Goal: Task Accomplishment & Management: Complete application form

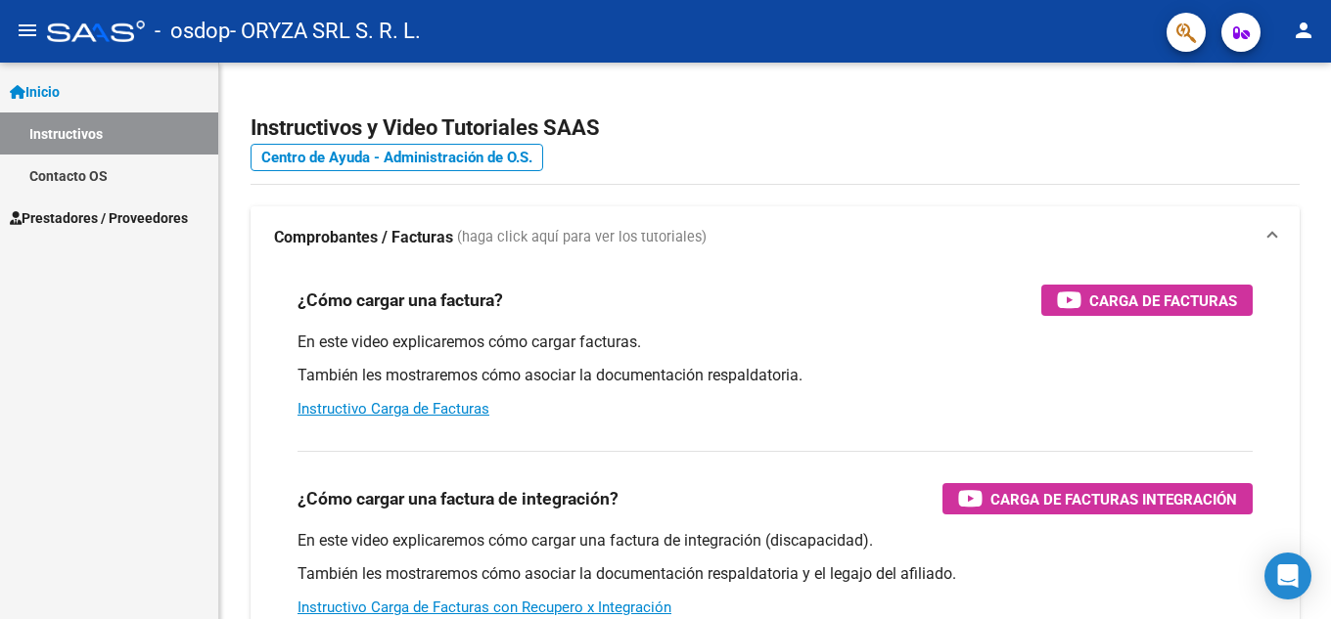
click at [76, 175] on link "Contacto OS" at bounding box center [109, 176] width 218 height 42
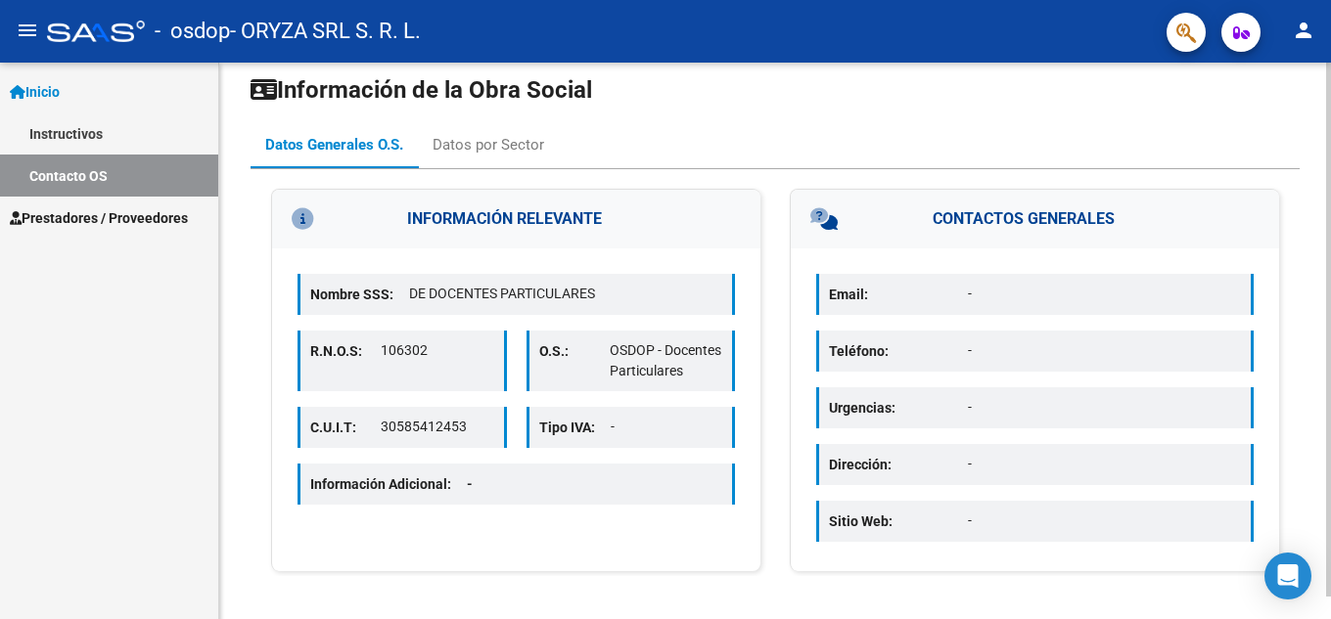
scroll to position [23, 0]
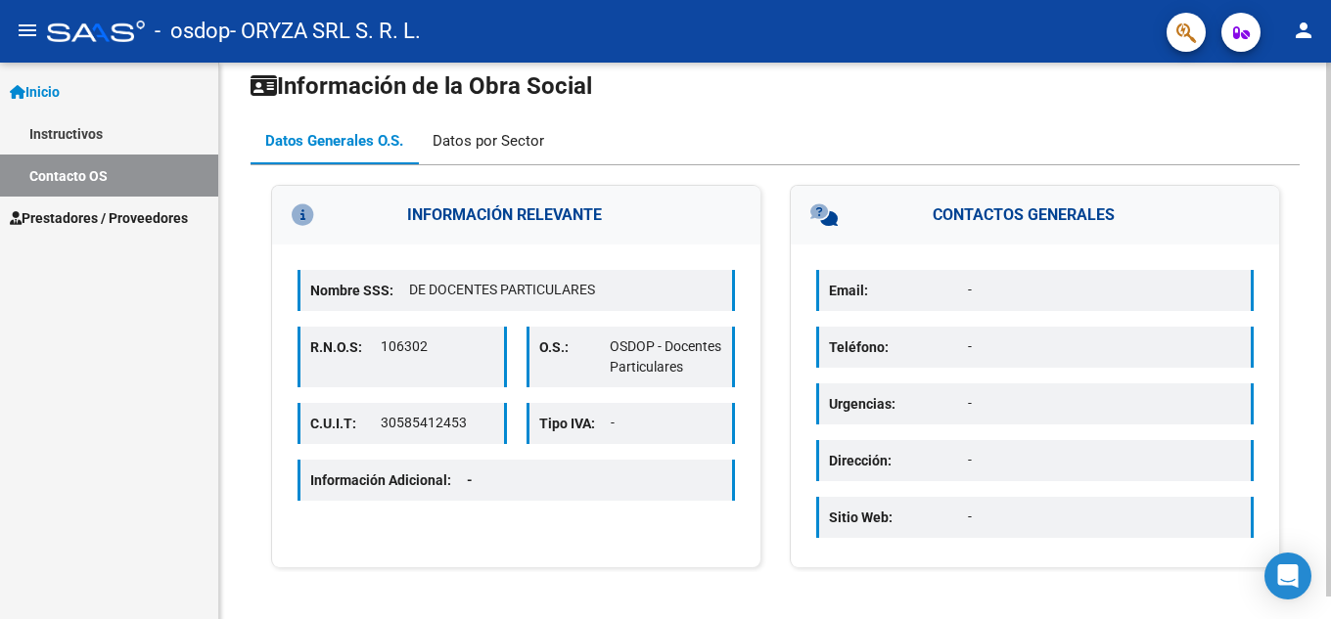
click at [521, 136] on div "Datos por Sector" at bounding box center [489, 141] width 112 height 22
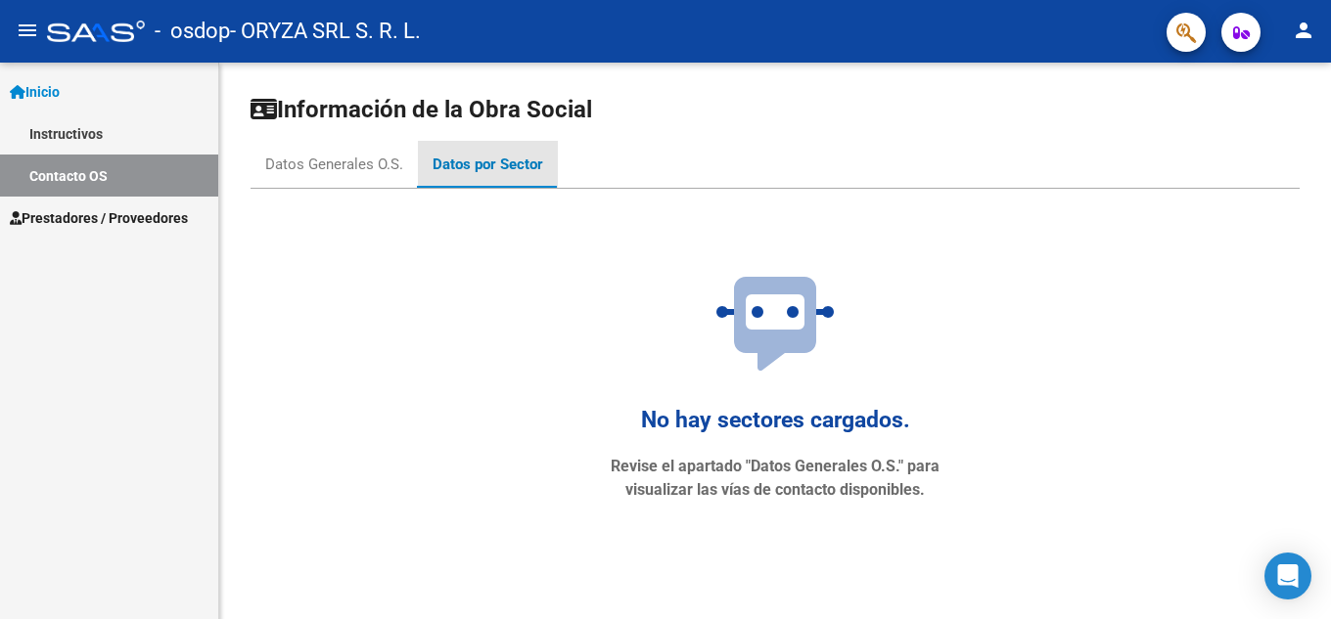
scroll to position [0, 0]
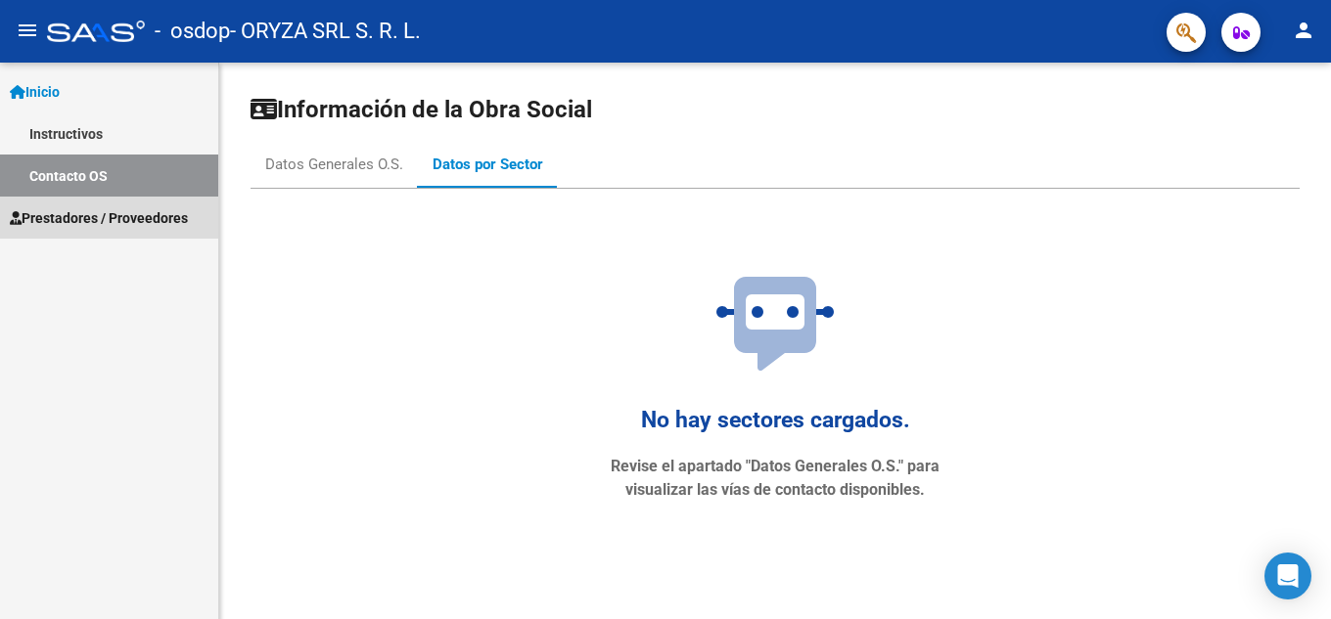
drag, startPoint x: 62, startPoint y: 217, endPoint x: 87, endPoint y: 196, distance: 33.3
click at [64, 216] on span "Prestadores / Proveedores" at bounding box center [99, 218] width 178 height 22
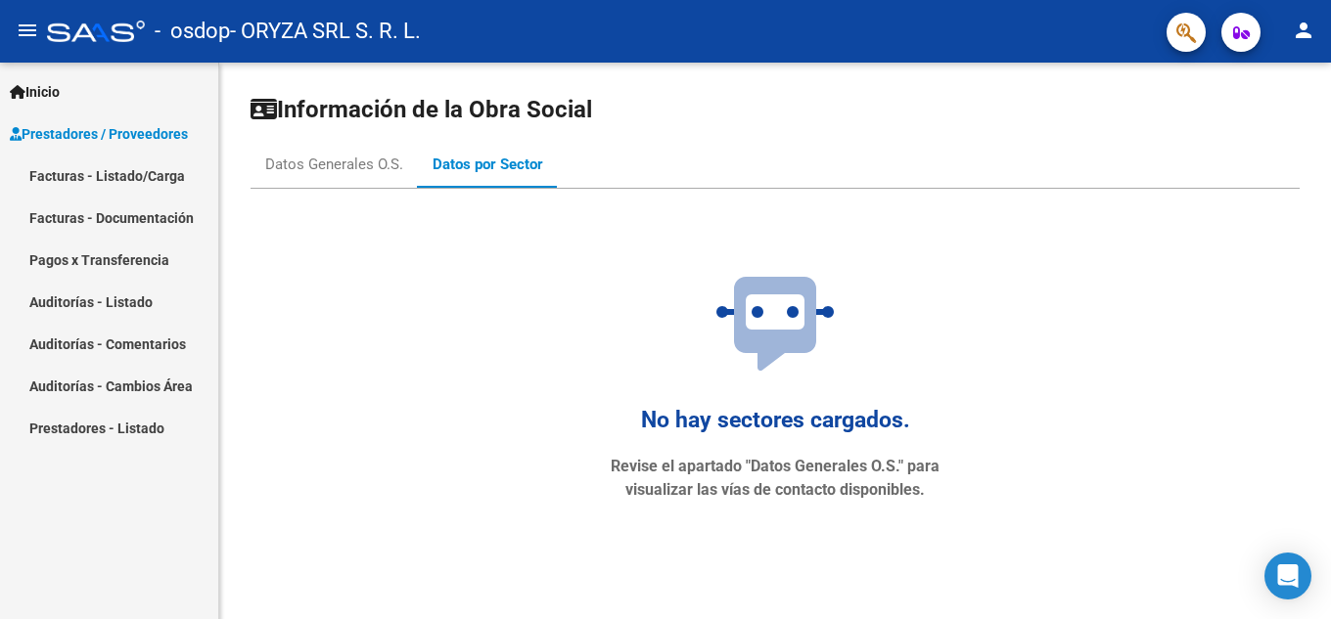
click at [109, 133] on span "Prestadores / Proveedores" at bounding box center [99, 134] width 178 height 22
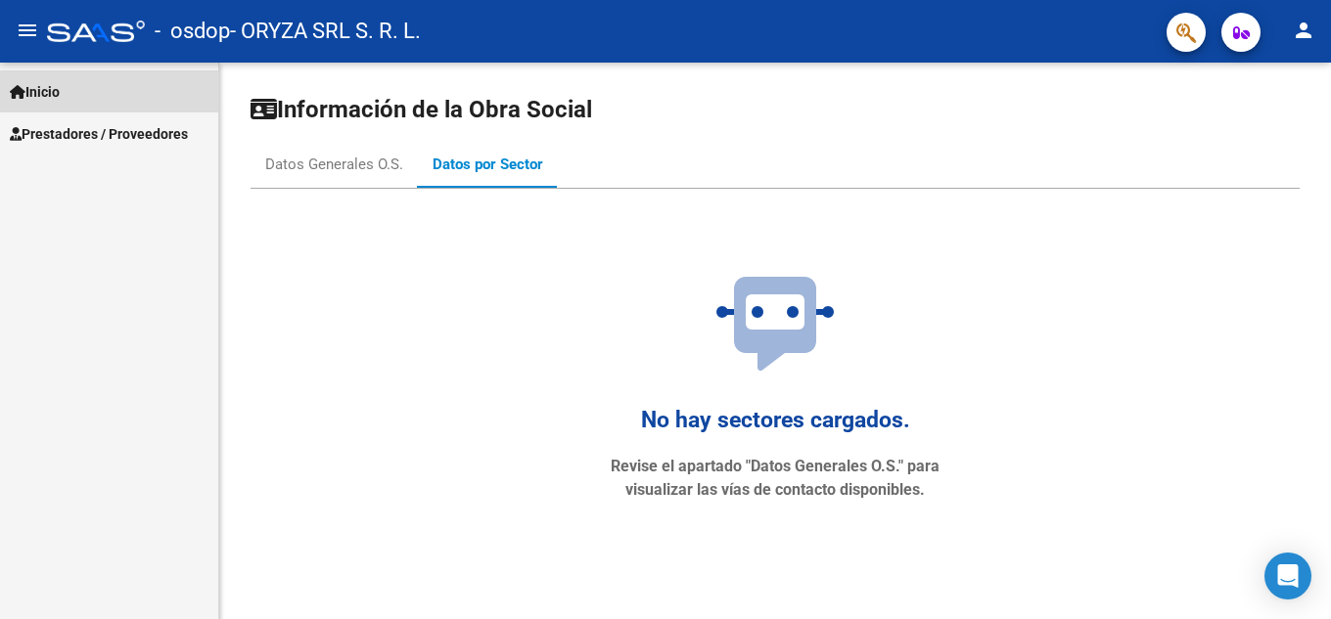
click at [58, 84] on span "Inicio" at bounding box center [35, 92] width 50 height 22
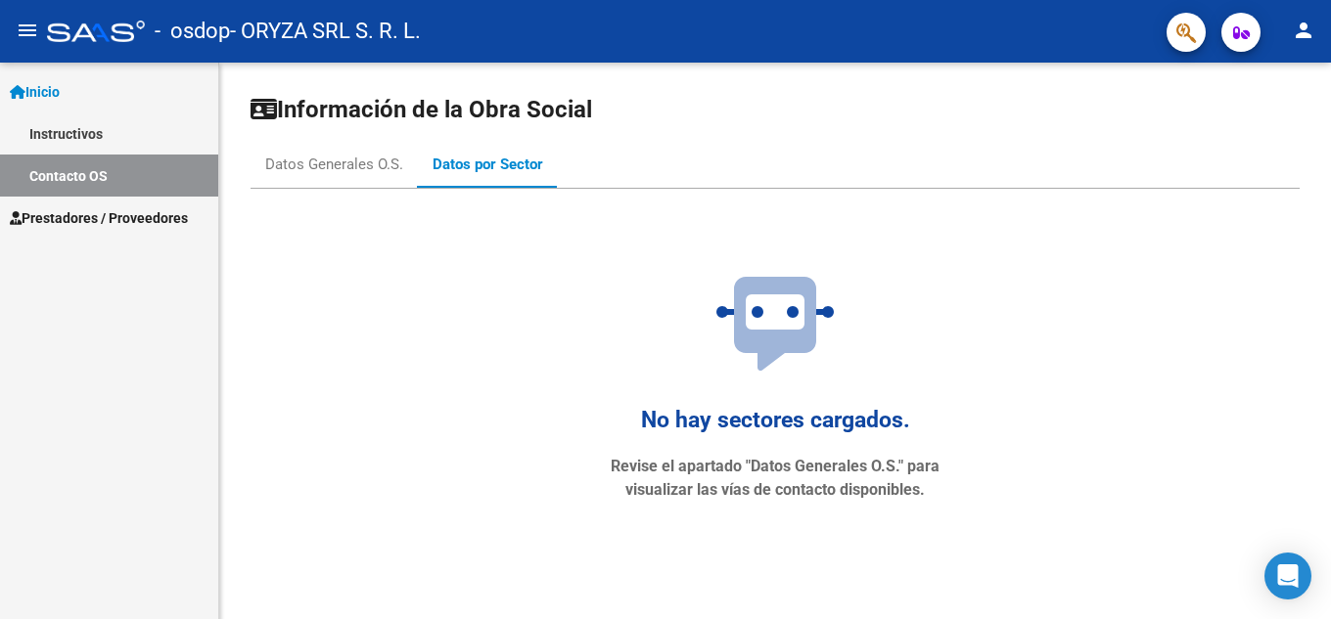
click at [69, 134] on link "Instructivos" at bounding box center [109, 134] width 218 height 42
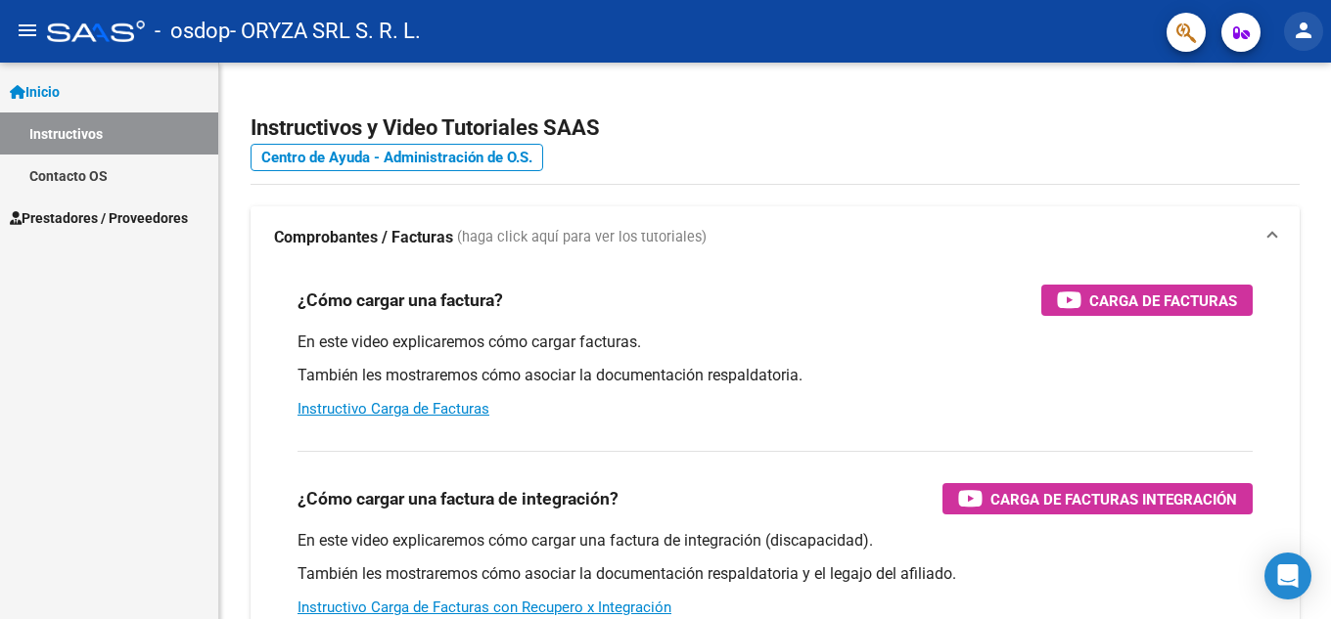
click at [1306, 33] on mat-icon "person" at bounding box center [1303, 30] width 23 height 23
click at [1293, 74] on button "person Mi Perfil" at bounding box center [1263, 82] width 119 height 47
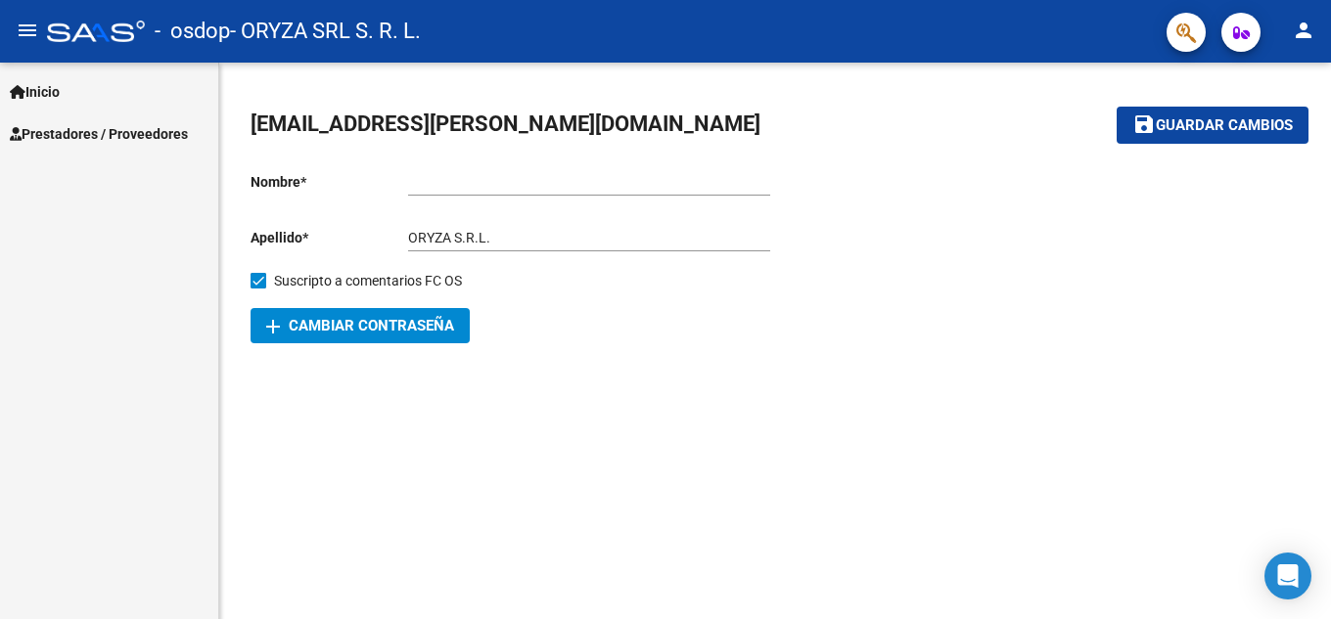
click at [409, 326] on span "add Cambiar Contraseña" at bounding box center [360, 326] width 188 height 18
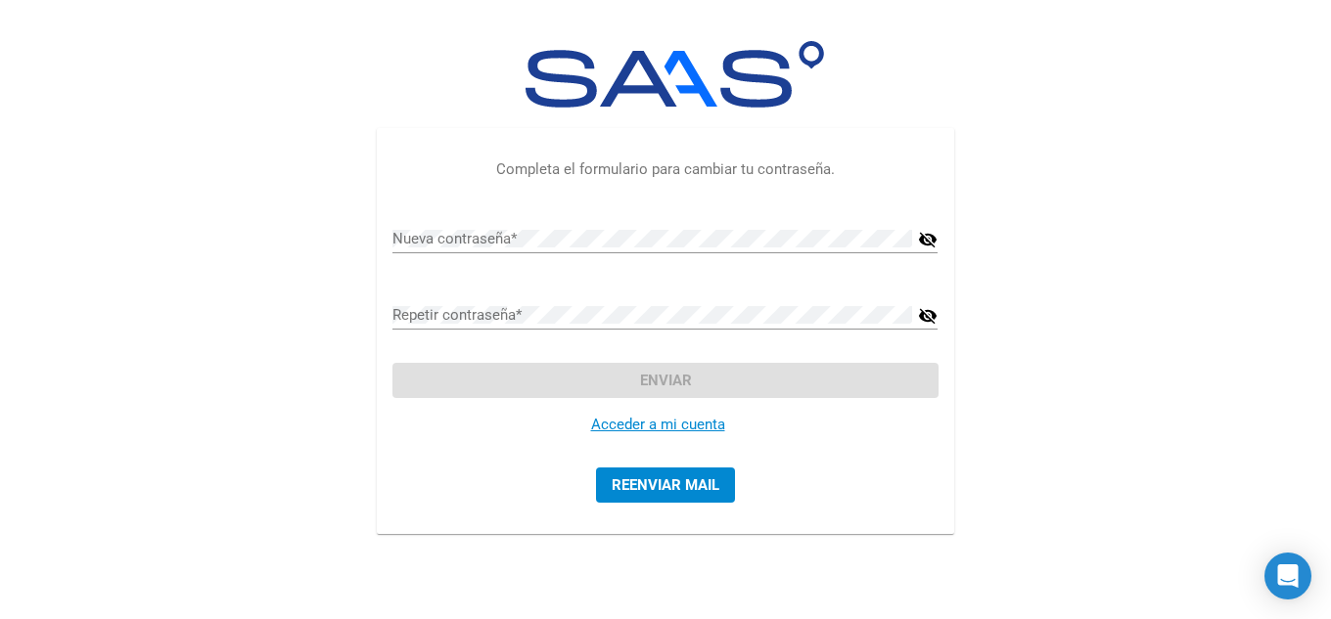
click at [597, 226] on div "Nueva contraseña *" at bounding box center [652, 232] width 520 height 42
click at [594, 303] on div "Repetir contraseña *" at bounding box center [652, 309] width 520 height 42
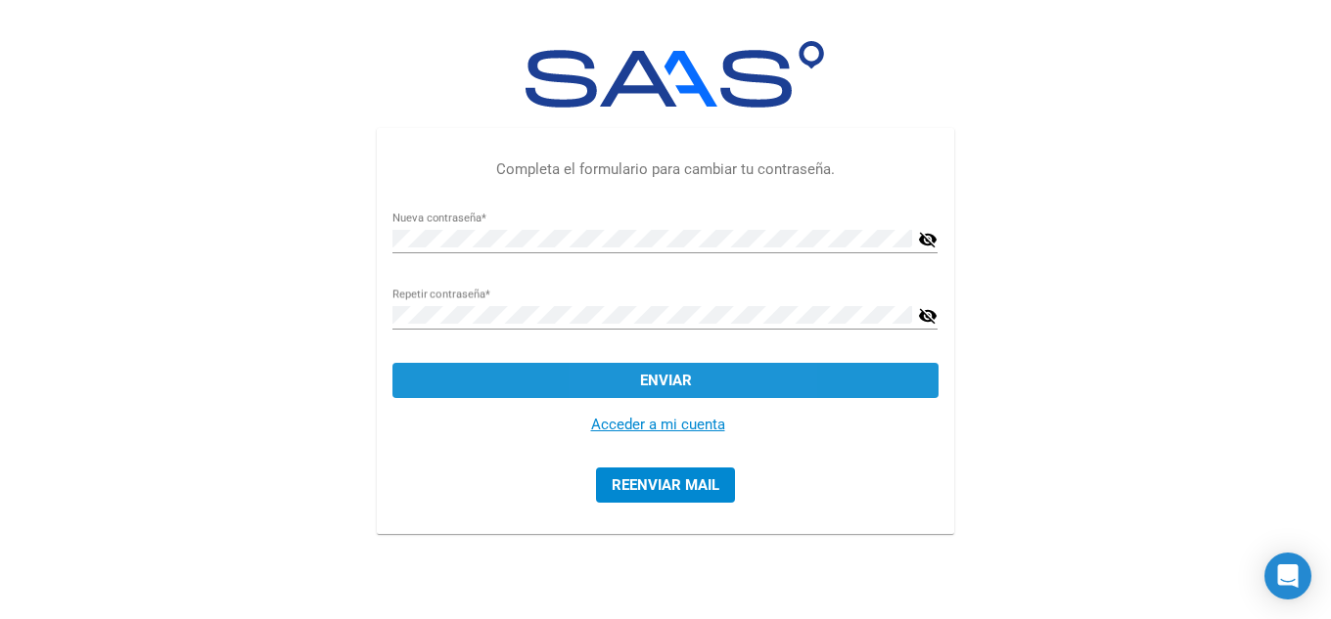
drag, startPoint x: 629, startPoint y: 372, endPoint x: 716, endPoint y: 357, distance: 88.3
click at [635, 372] on button "Enviar" at bounding box center [664, 380] width 545 height 35
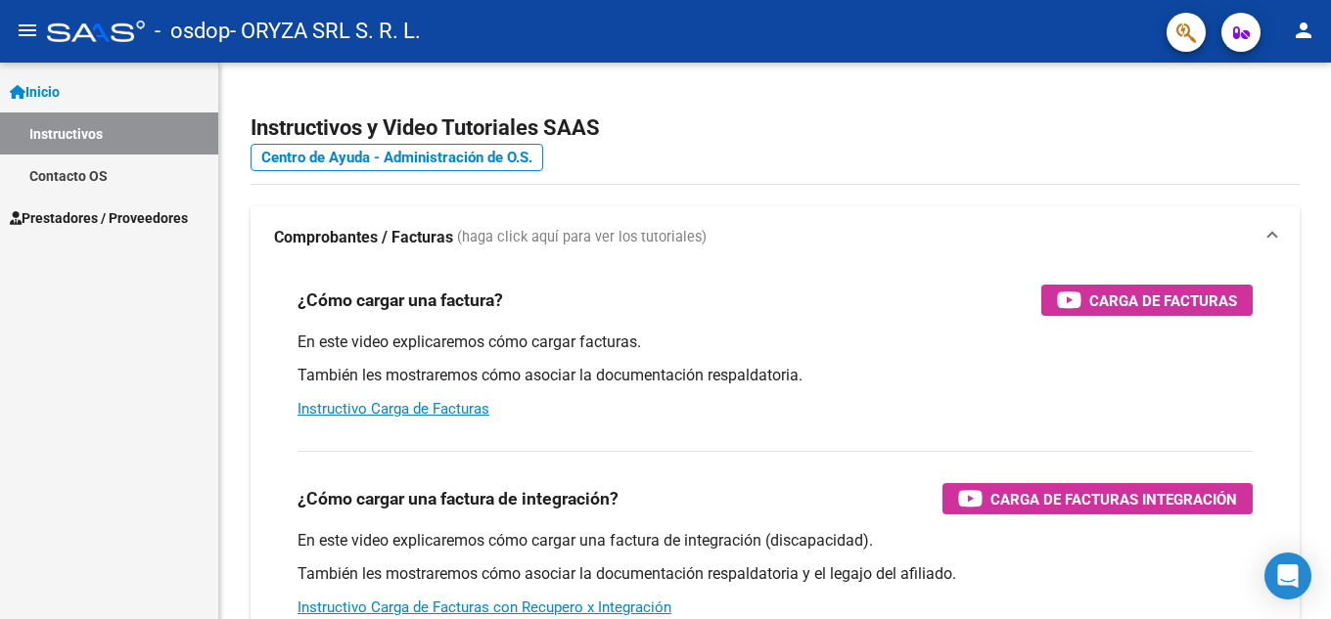
click at [69, 130] on link "Instructivos" at bounding box center [109, 134] width 218 height 42
click at [53, 86] on span "Inicio" at bounding box center [35, 92] width 50 height 22
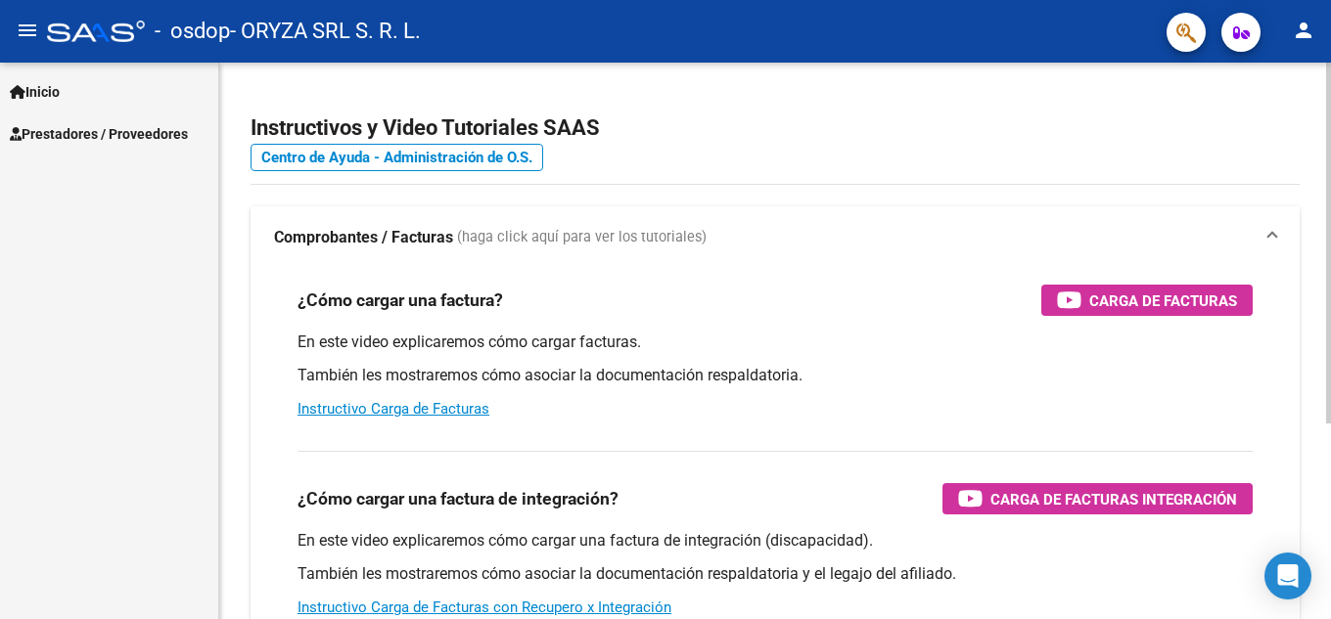
click at [583, 227] on span "(haga click aquí para ver los tutoriales)" at bounding box center [582, 238] width 250 height 22
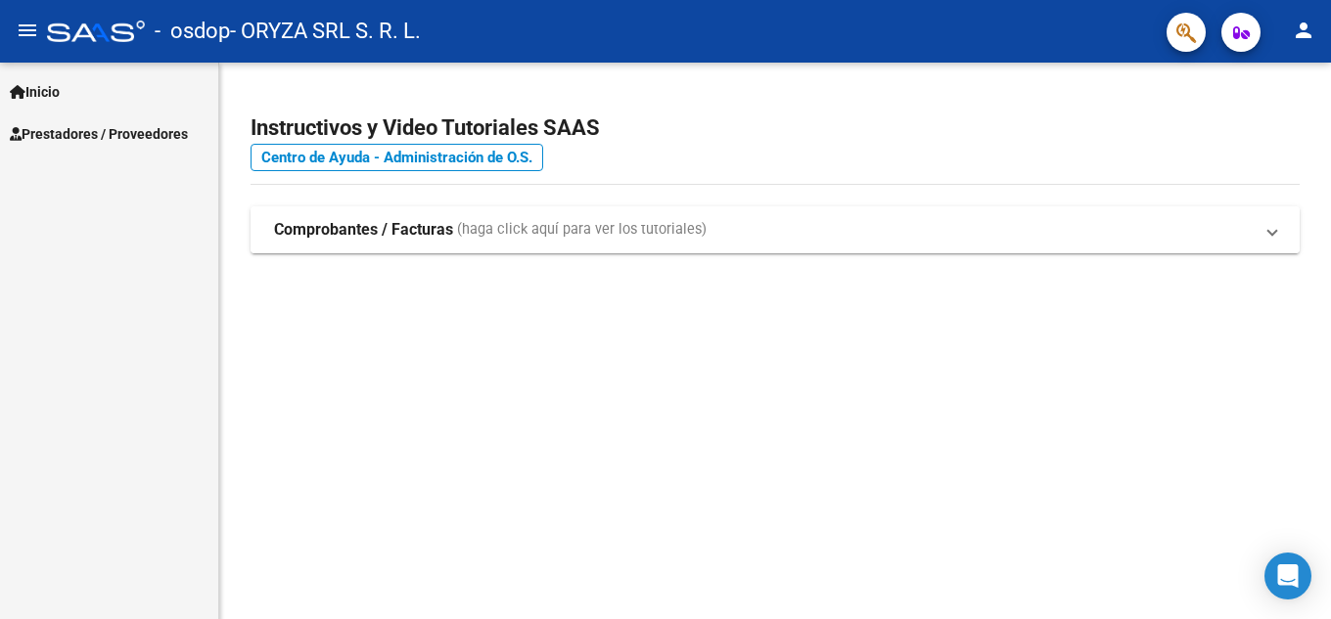
click at [583, 227] on span "(haga click aquí para ver los tutoriales)" at bounding box center [582, 230] width 250 height 22
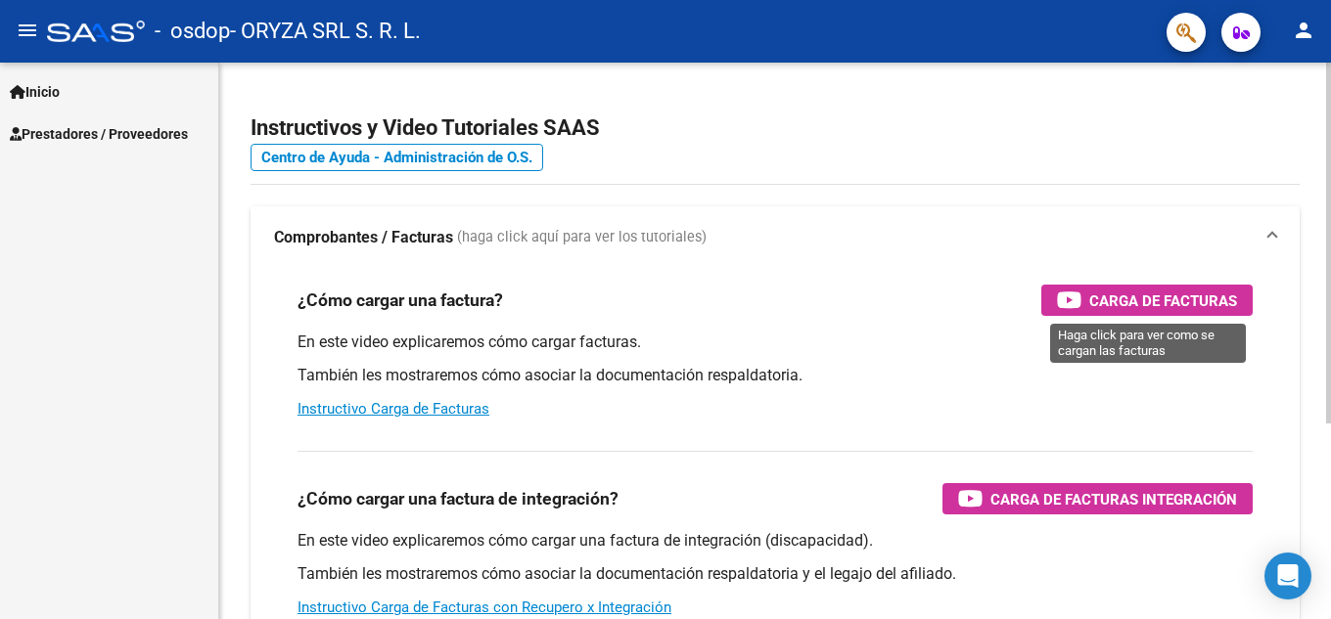
click at [1082, 296] on div "Carga de Facturas" at bounding box center [1147, 300] width 180 height 31
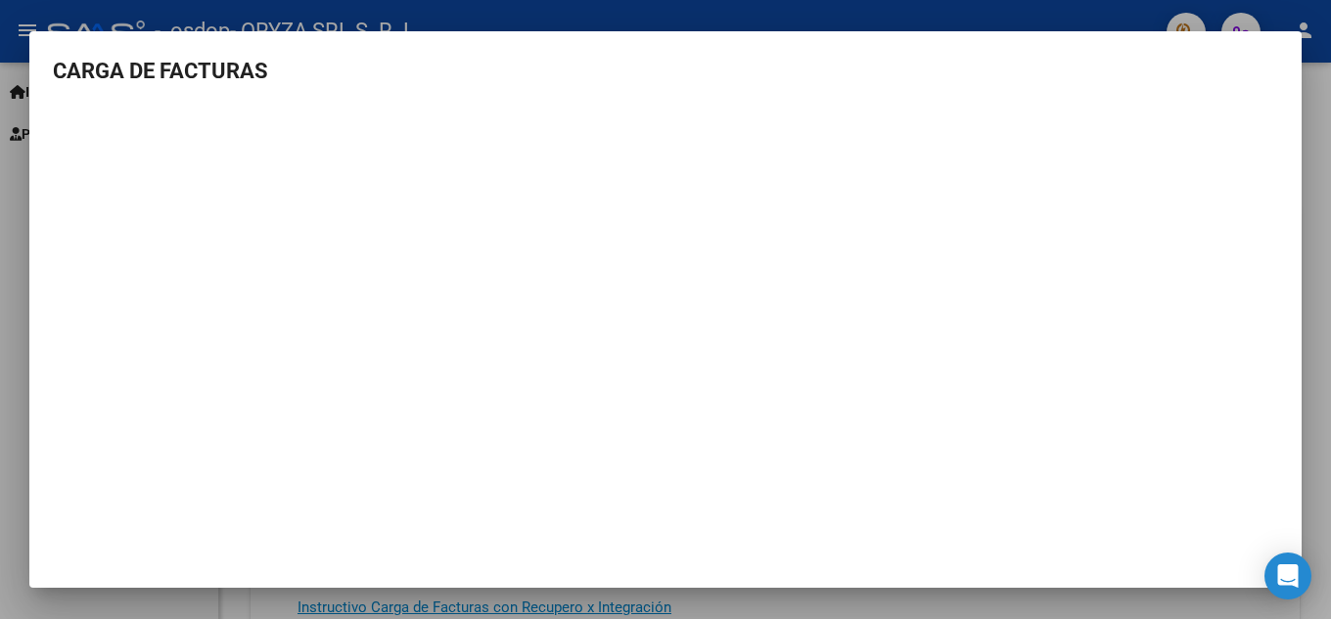
click at [1095, 94] on mat-dialog-content "CARGA DE FACTURAS" at bounding box center [665, 302] width 1272 height 495
click at [1279, 479] on mat-dialog-content "CARGA DE FACTURAS" at bounding box center [665, 302] width 1272 height 495
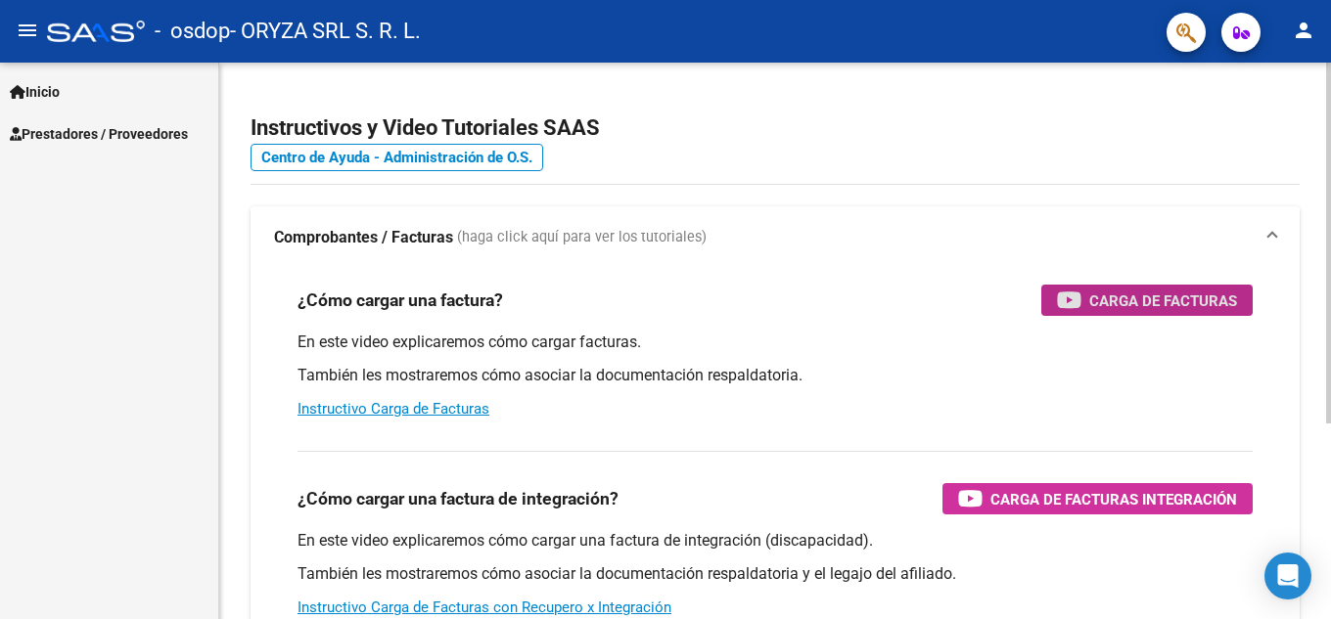
scroll to position [98, 0]
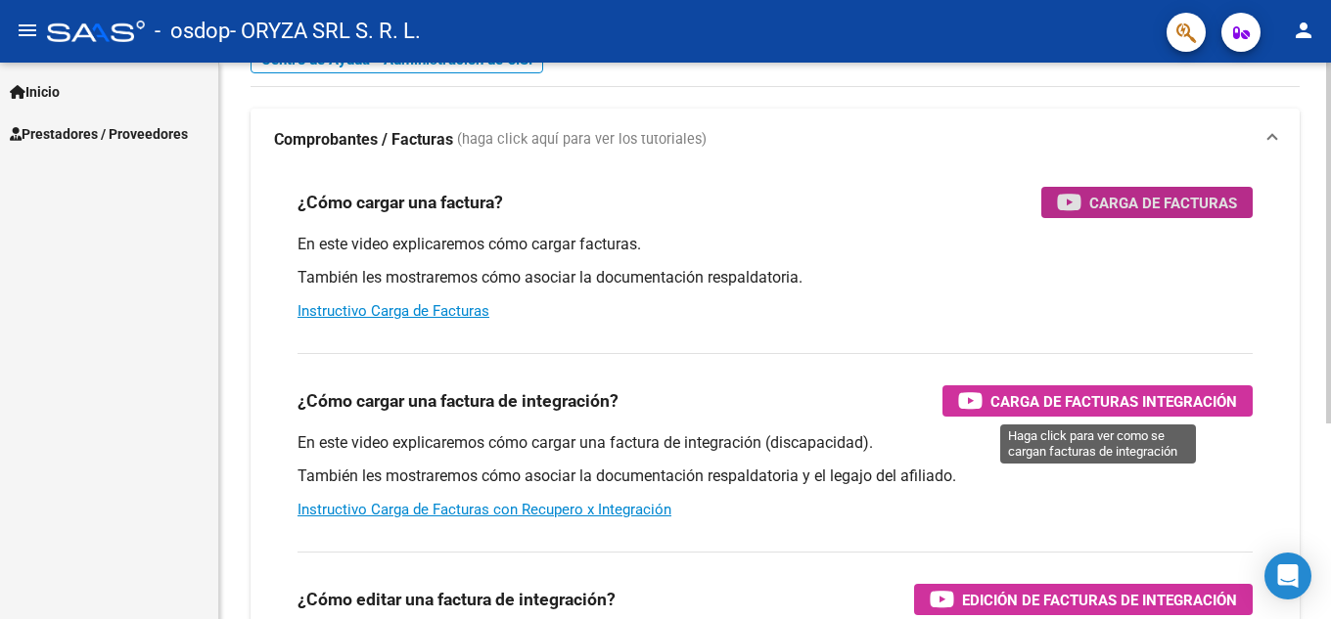
click at [1006, 392] on span "Carga de Facturas Integración" at bounding box center [1113, 402] width 247 height 24
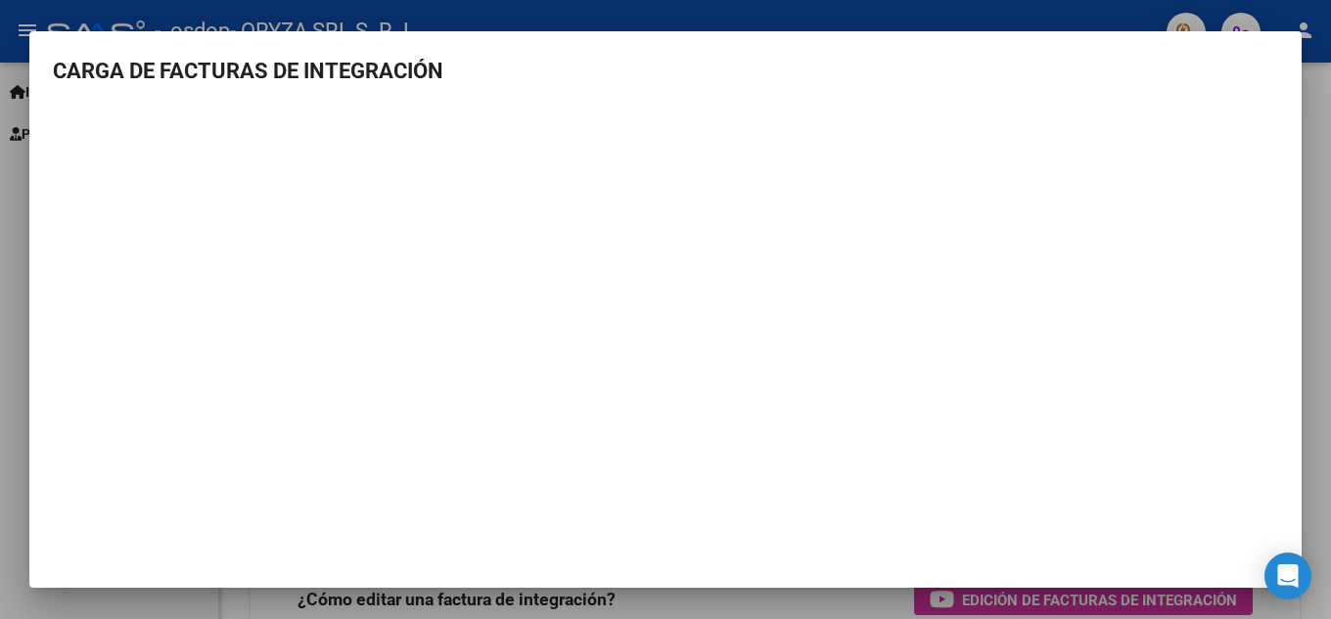
click at [492, 68] on h3 "CARGA DE FACTURAS DE INTEGRACIÓN" at bounding box center [665, 71] width 1225 height 32
click at [1289, 48] on mat-dialog-container "CARGA DE FACTURAS DE INTEGRACIÓN" at bounding box center [665, 310] width 1272 height 558
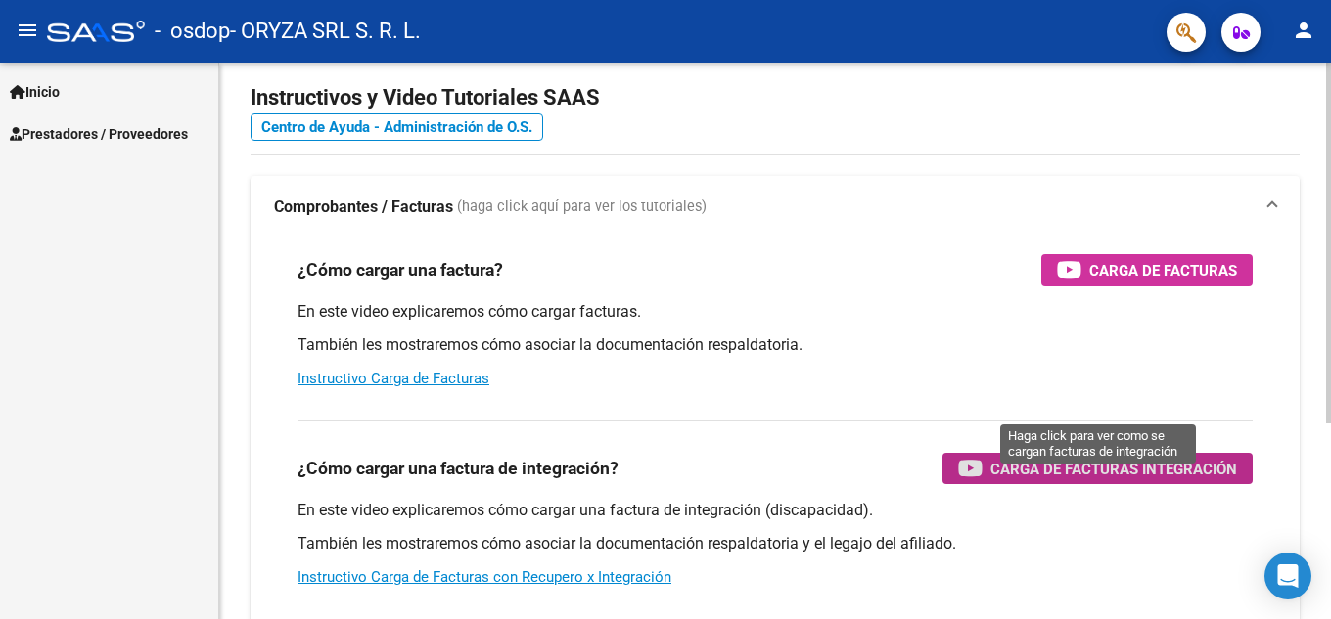
scroll to position [0, 0]
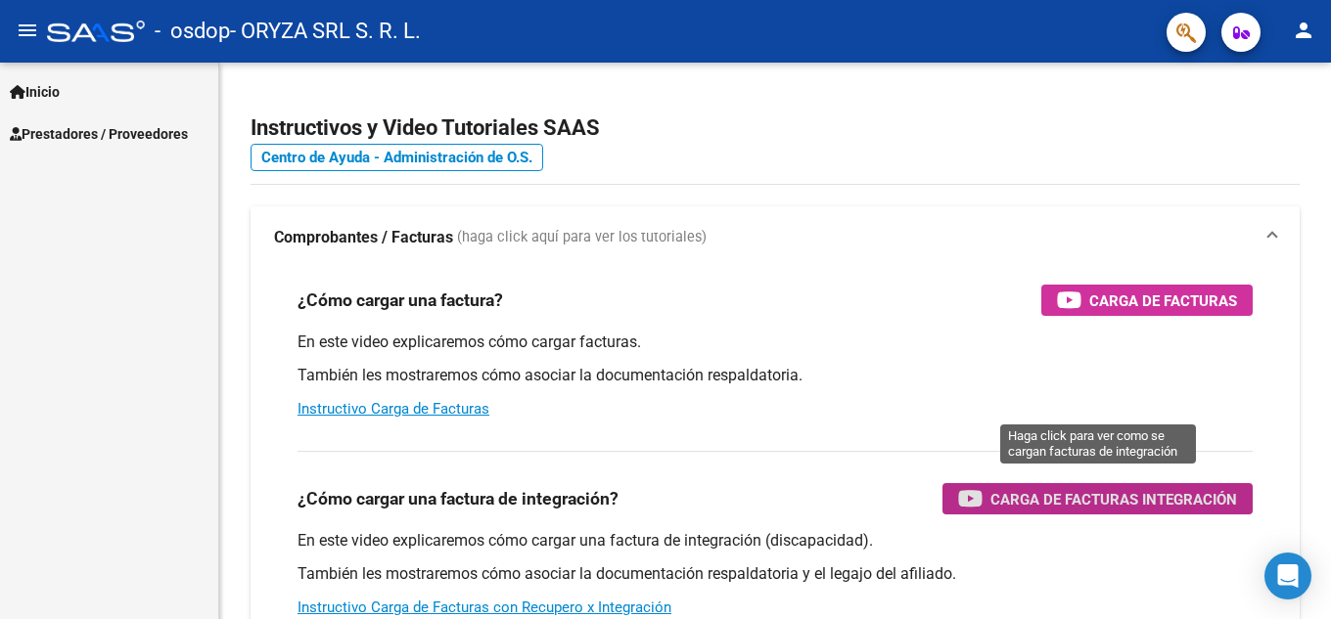
click at [100, 129] on span "Prestadores / Proveedores" at bounding box center [99, 134] width 178 height 22
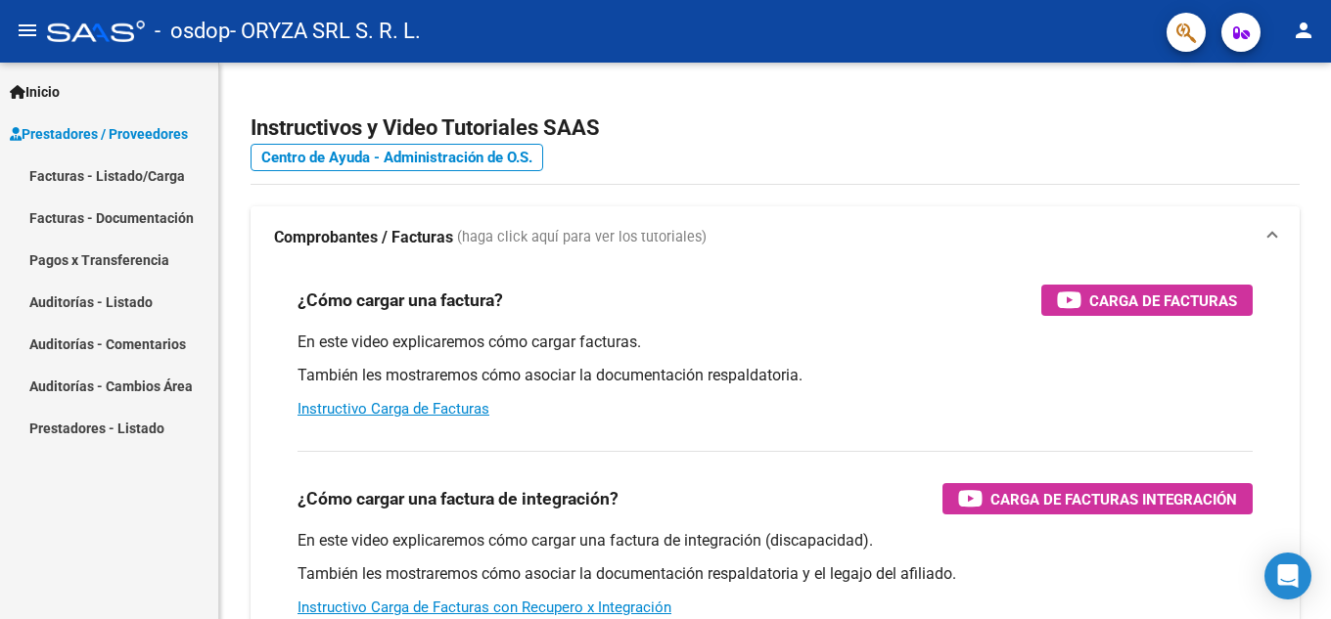
click at [132, 177] on link "Facturas - Listado/Carga" at bounding box center [109, 176] width 218 height 42
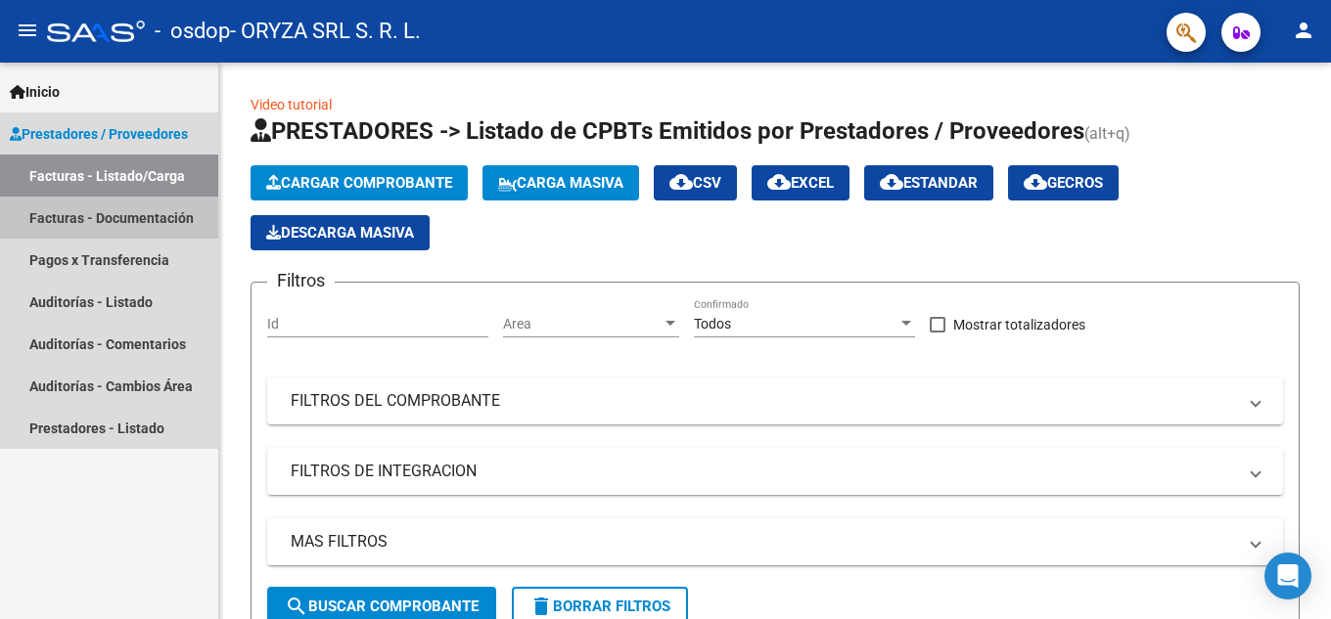
click at [157, 219] on link "Facturas - Documentación" at bounding box center [109, 218] width 218 height 42
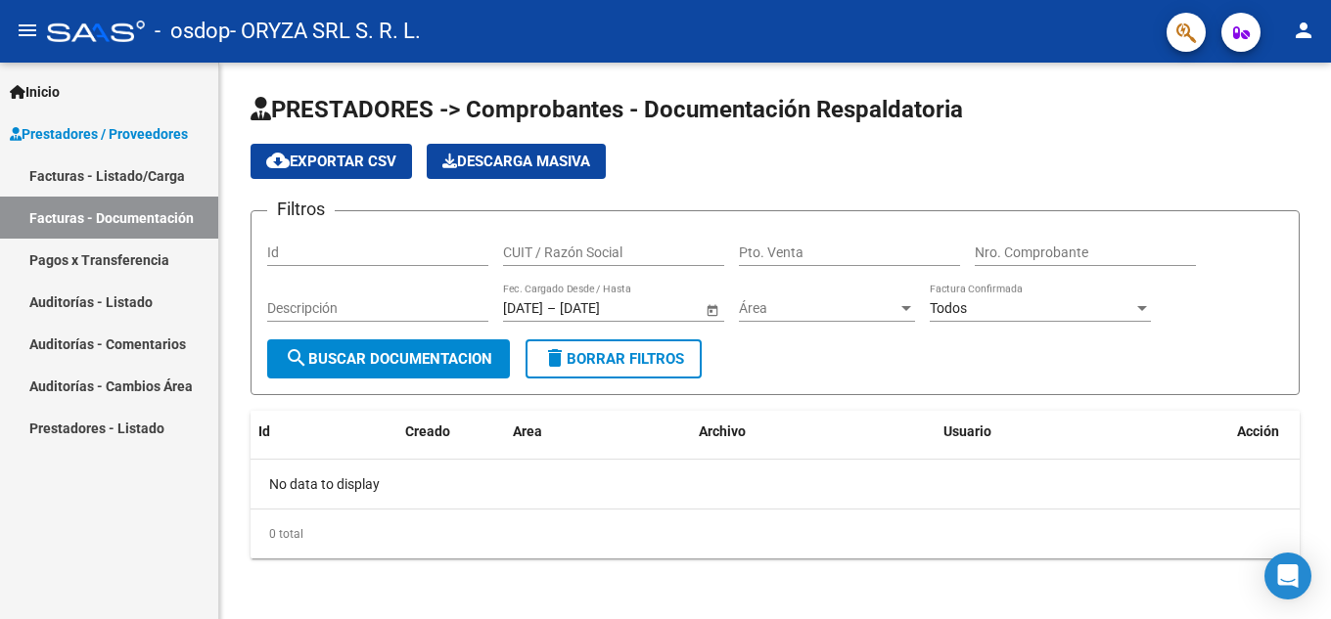
click at [1250, 36] on button "button" at bounding box center [1240, 32] width 39 height 39
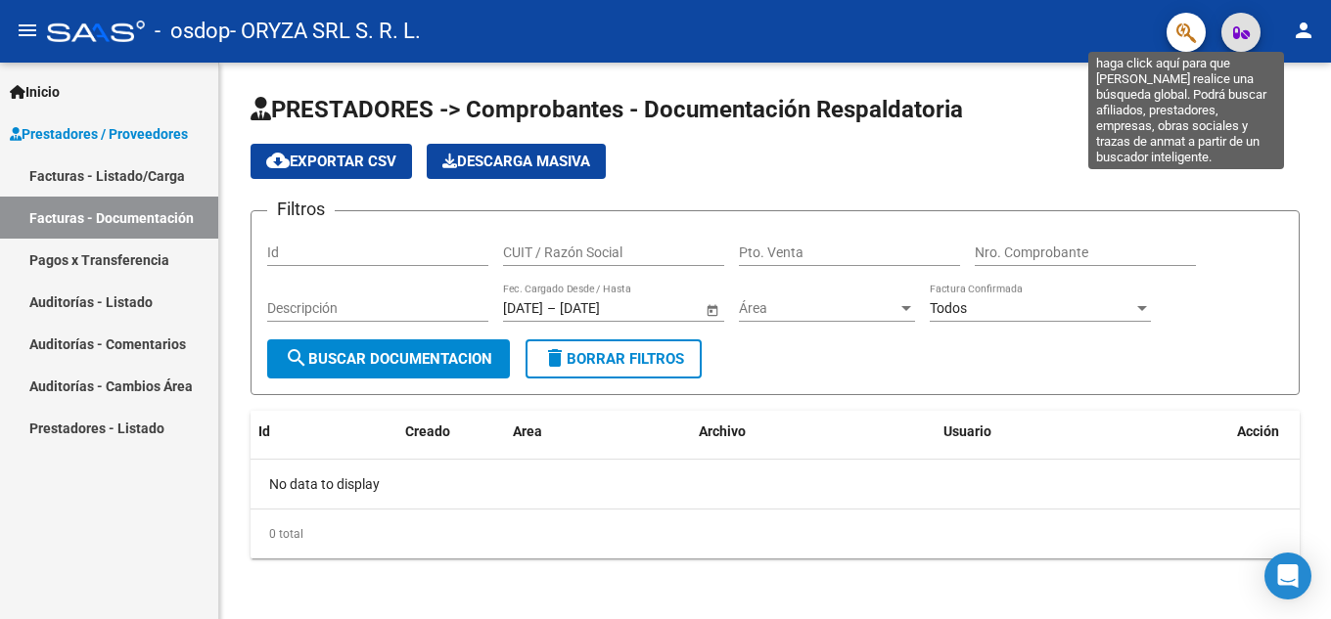
click at [1188, 31] on icon "button" at bounding box center [1186, 33] width 20 height 23
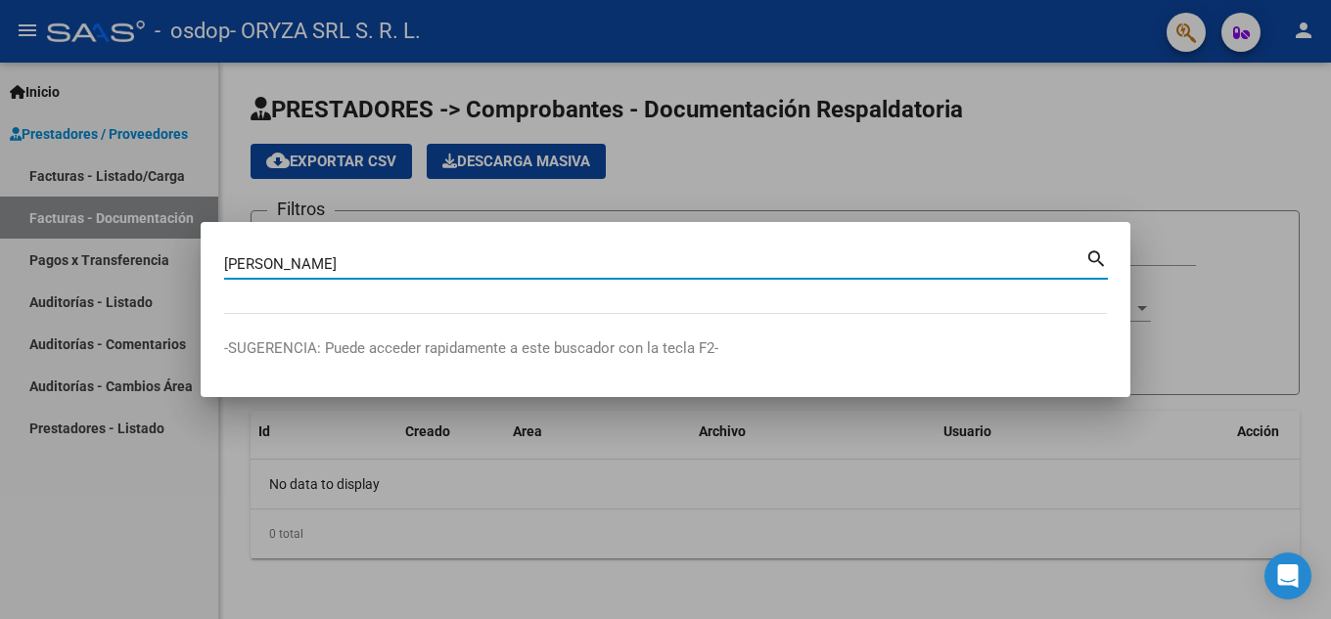
type input "[PERSON_NAME]"
click at [1095, 248] on mat-icon "search" at bounding box center [1096, 257] width 23 height 23
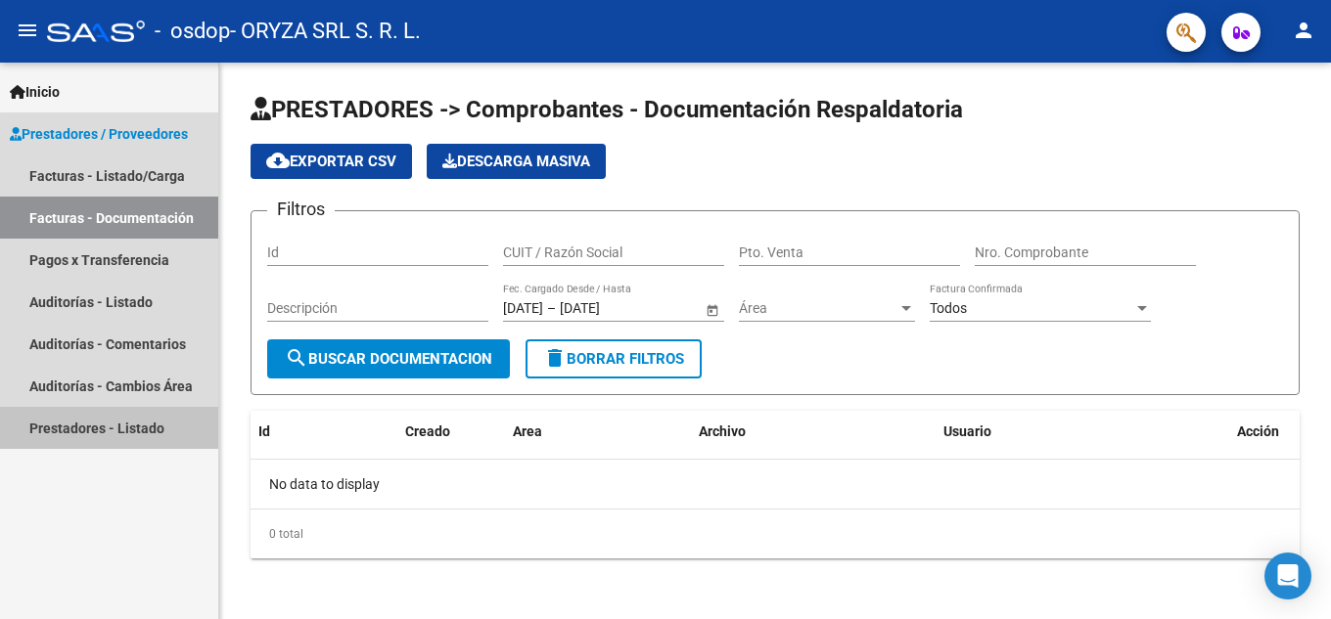
click at [144, 424] on link "Prestadores - Listado" at bounding box center [109, 428] width 218 height 42
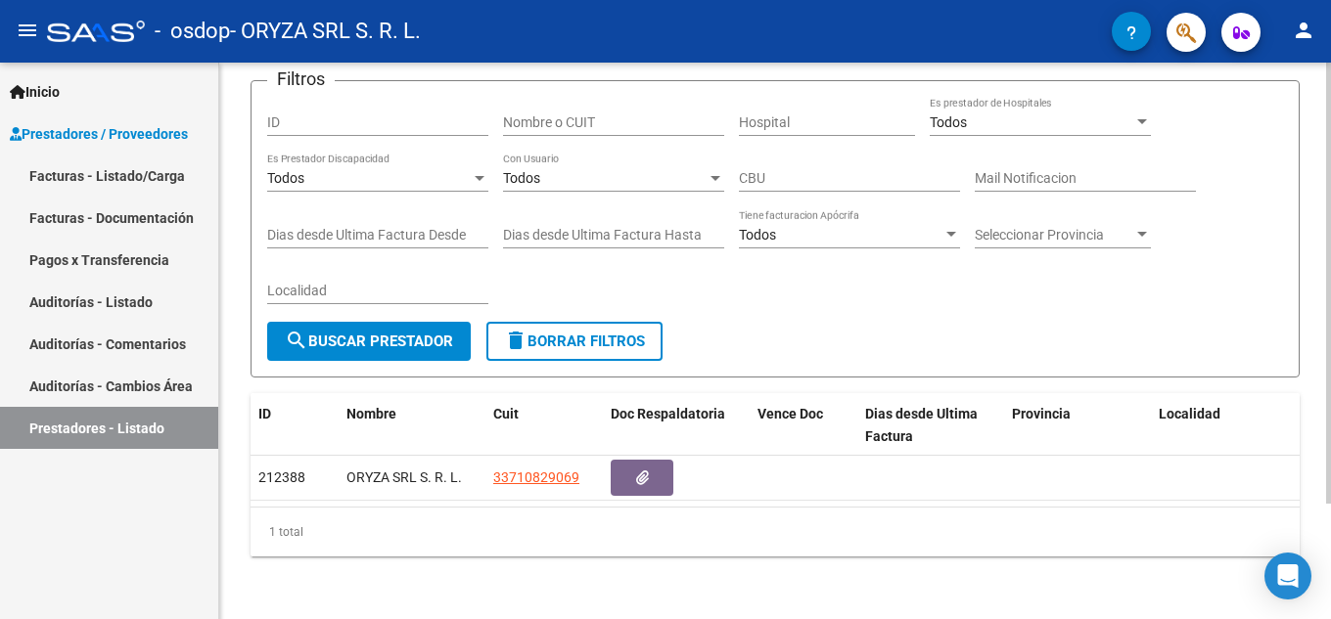
scroll to position [146, 0]
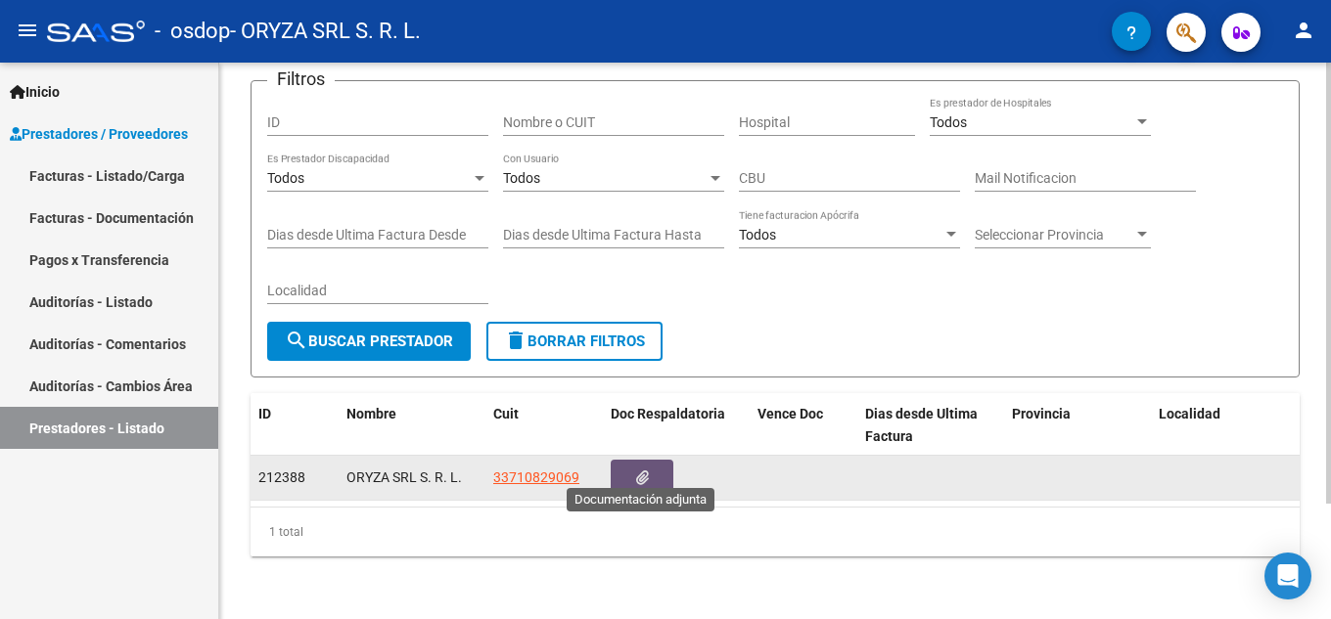
click at [638, 471] on icon "button" at bounding box center [642, 478] width 13 height 15
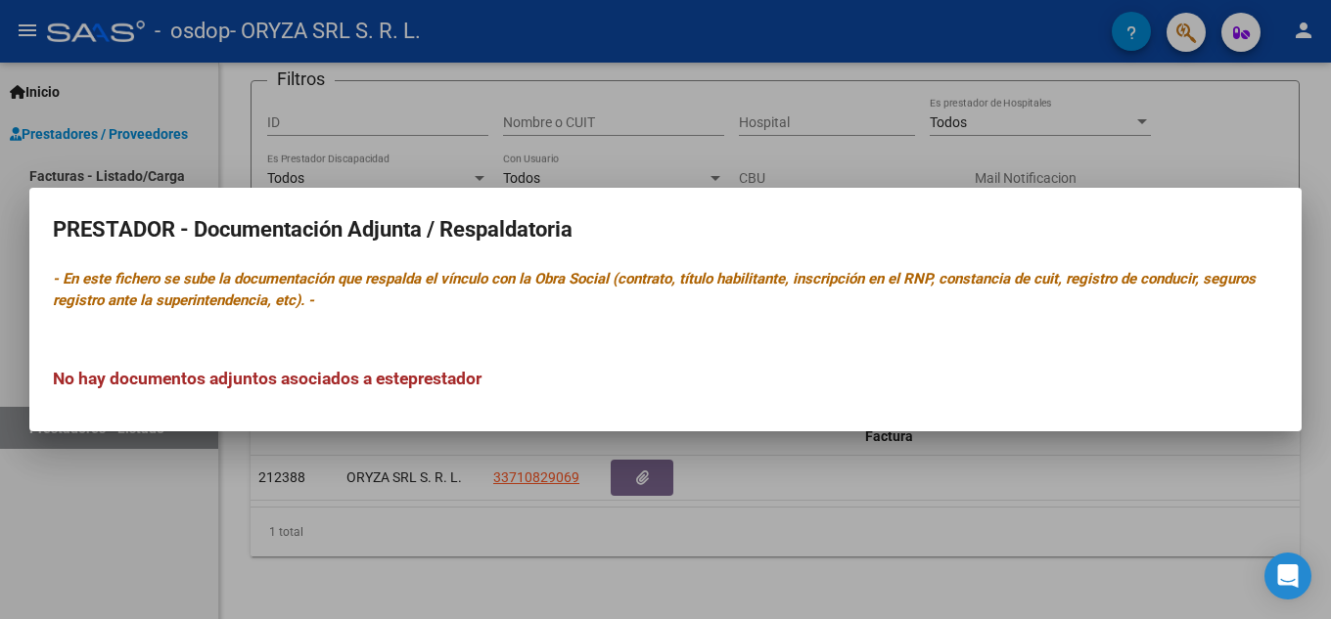
click at [750, 346] on div "No hay documentos adjuntos asociados a este prestador" at bounding box center [665, 359] width 1225 height 65
click at [841, 520] on div at bounding box center [665, 309] width 1331 height 619
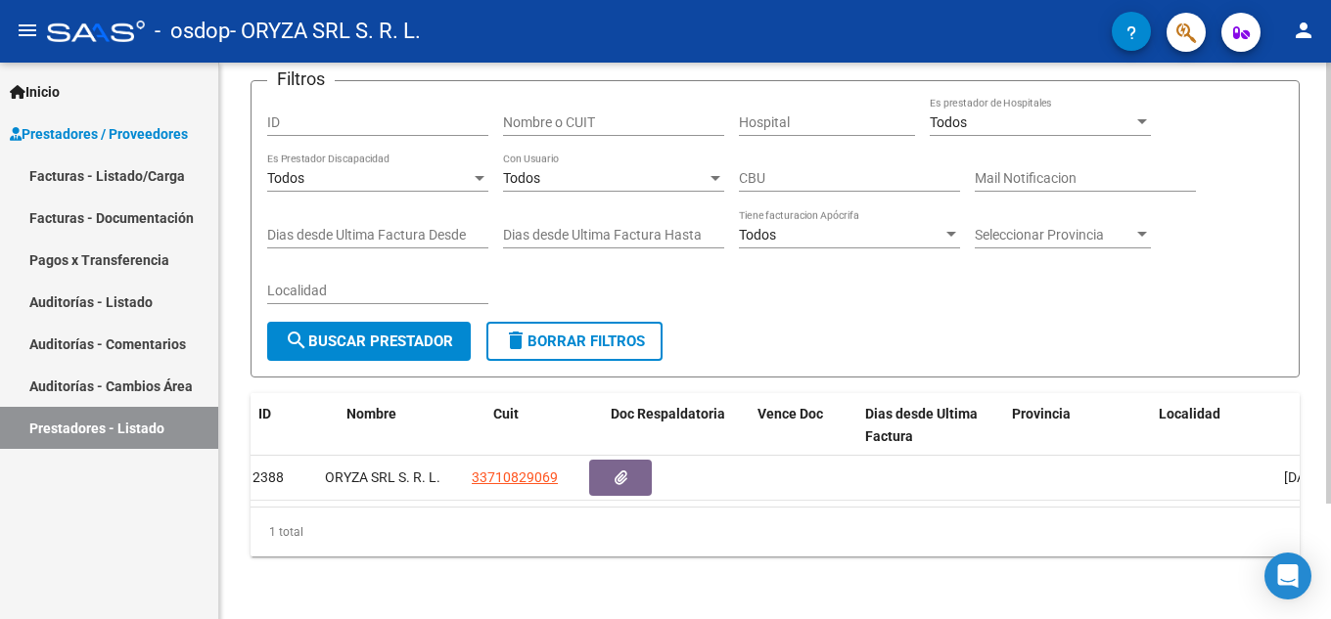
scroll to position [0, 0]
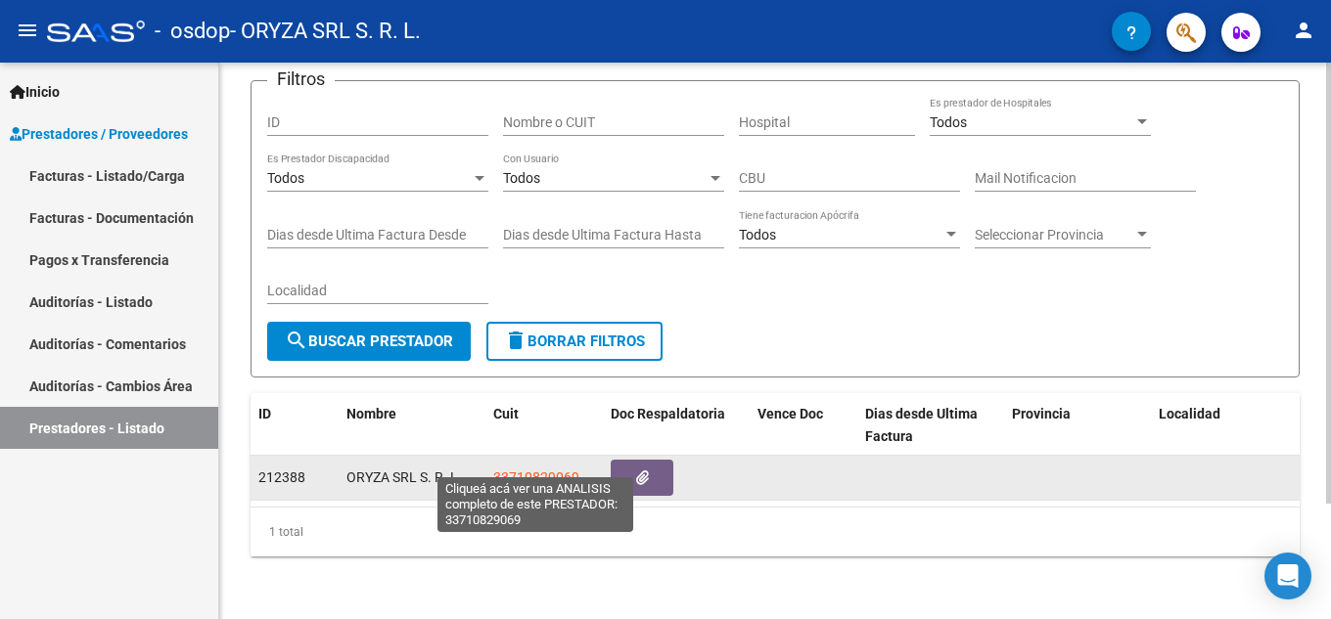
click at [547, 470] on span "33710829069" at bounding box center [536, 478] width 86 height 16
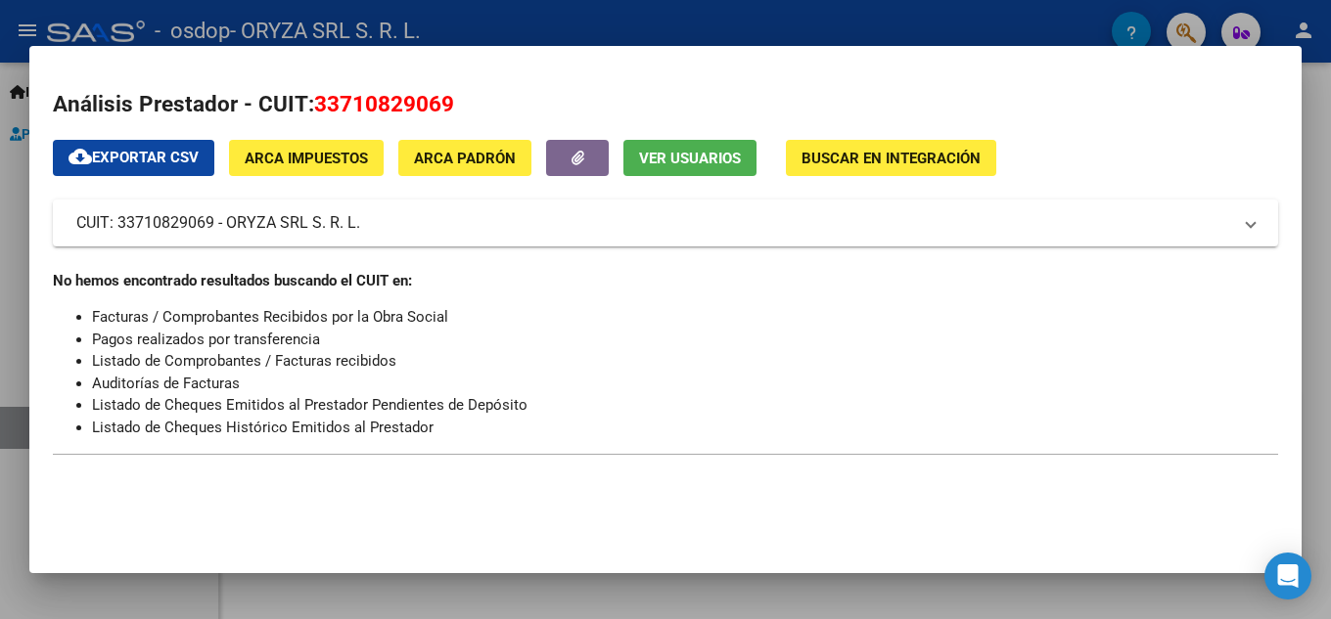
click at [698, 152] on span "Ver Usuarios" at bounding box center [690, 159] width 102 height 18
click at [1246, 227] on span "CUIT: 33710829069 - ORYZA SRL S. R. L." at bounding box center [661, 222] width 1170 height 23
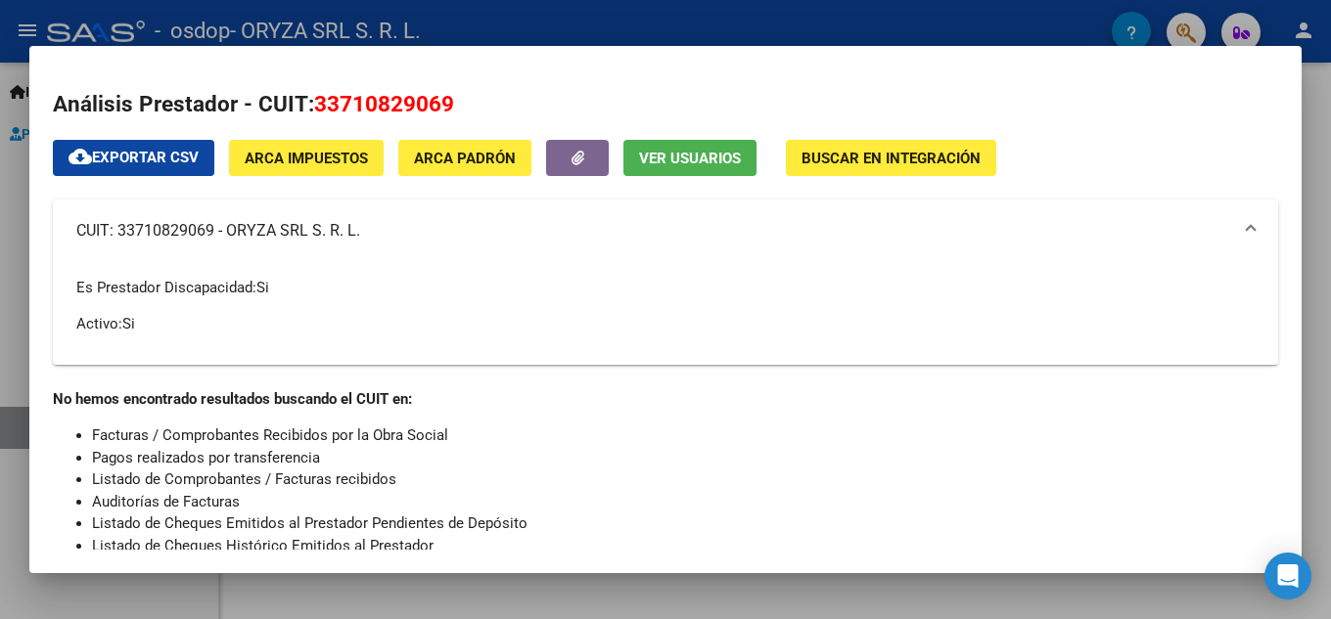
click at [1246, 227] on mat-expansion-panel-header "CUIT: 33710829069 - ORYZA SRL S. R. L." at bounding box center [665, 231] width 1225 height 63
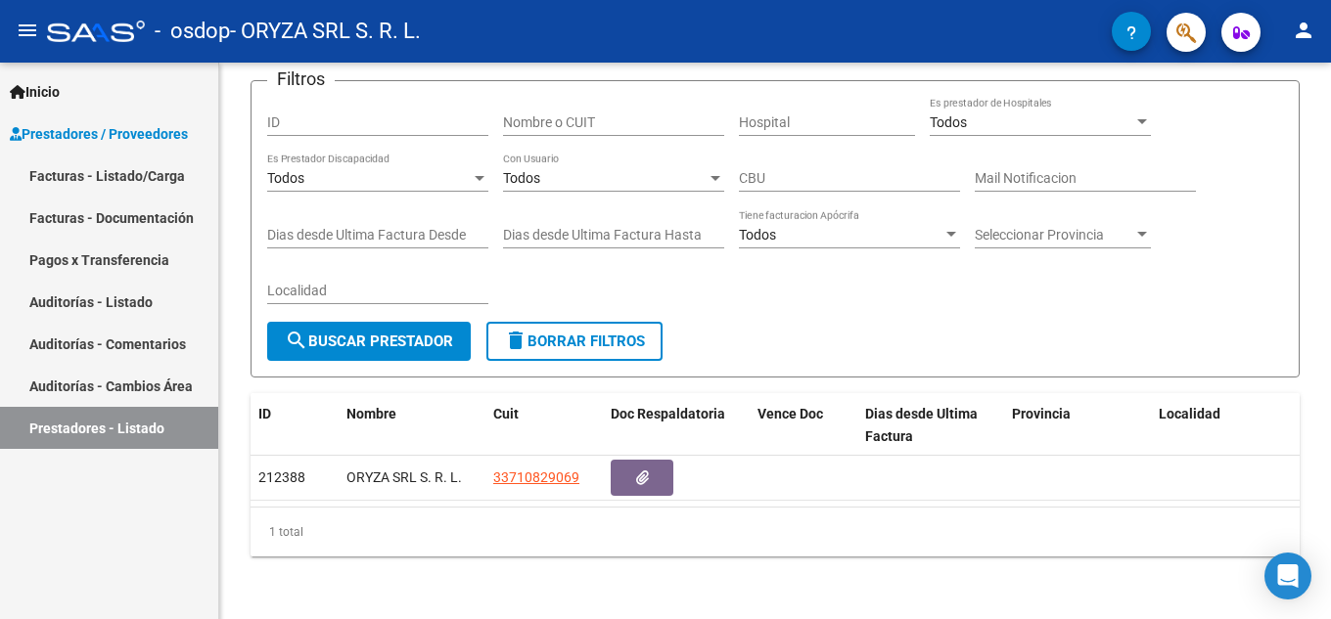
click at [45, 99] on span "Inicio" at bounding box center [35, 92] width 50 height 22
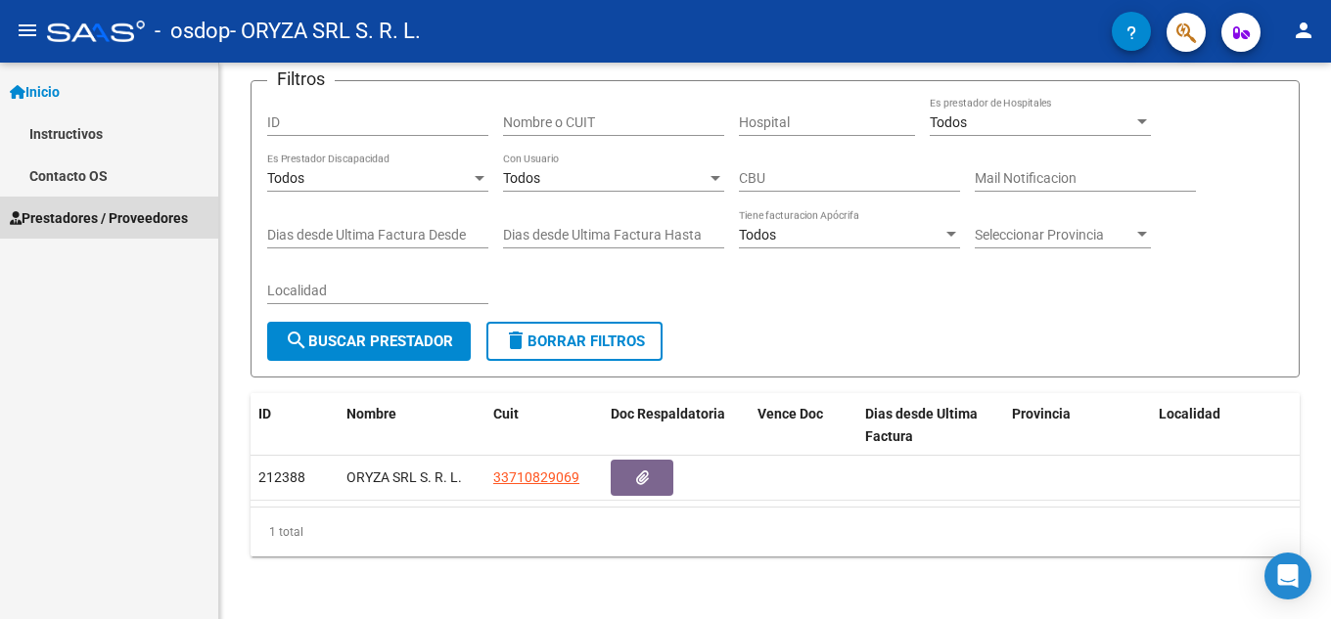
click at [91, 217] on span "Prestadores / Proveedores" at bounding box center [99, 218] width 178 height 22
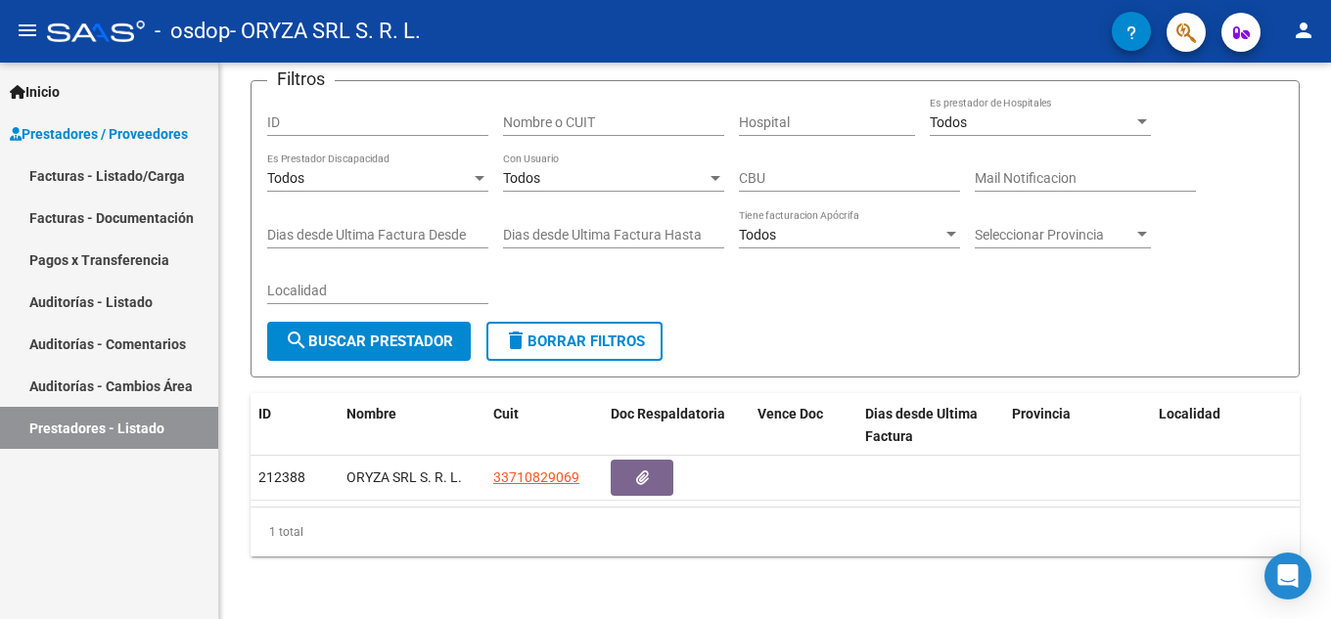
click at [137, 178] on link "Facturas - Listado/Carga" at bounding box center [109, 176] width 218 height 42
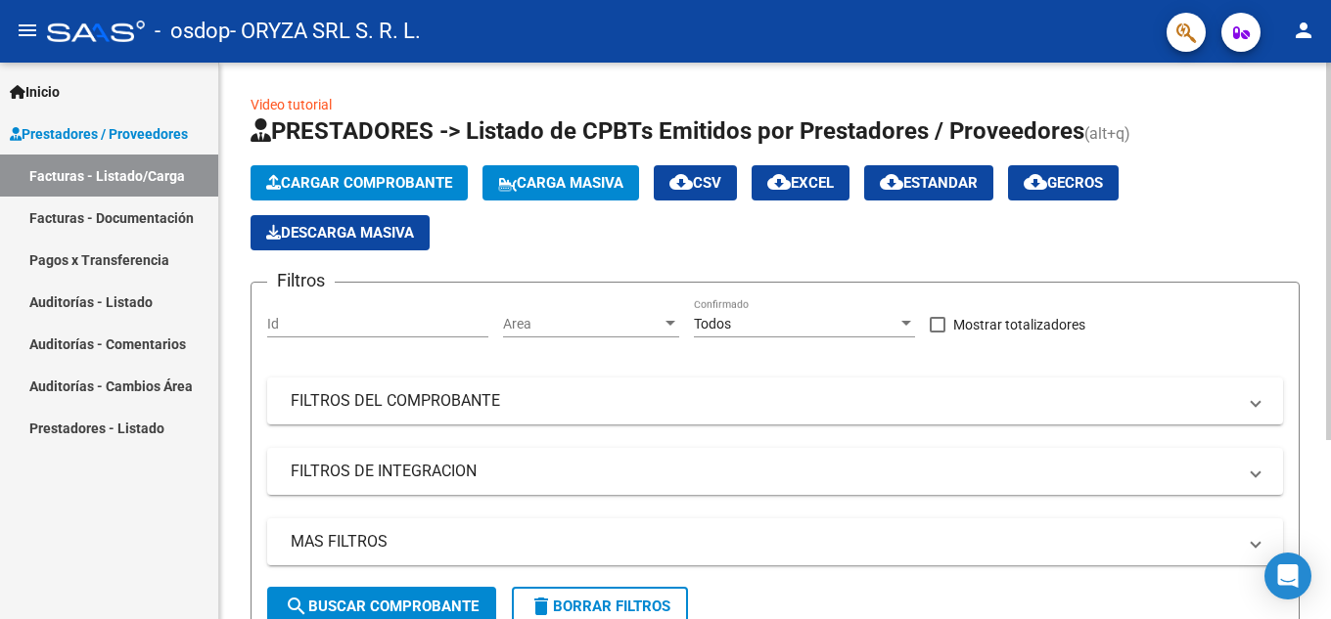
click at [367, 176] on span "Cargar Comprobante" at bounding box center [359, 183] width 186 height 18
click at [90, 92] on link "Inicio" at bounding box center [109, 91] width 218 height 42
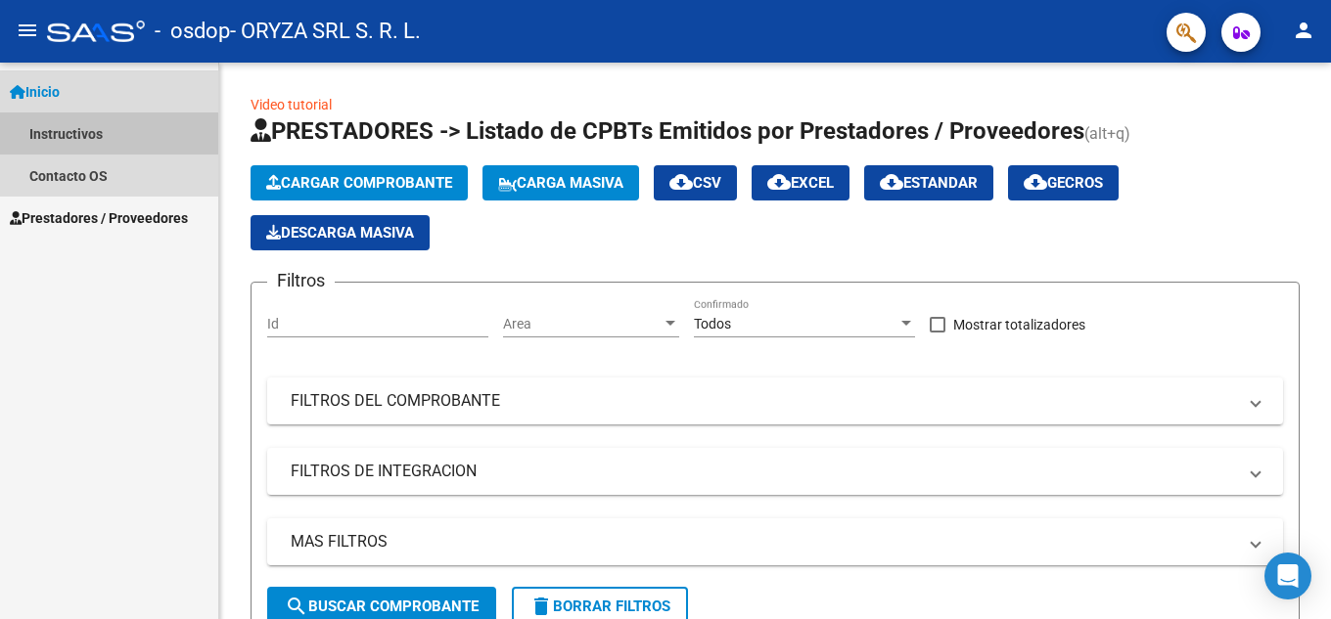
click at [82, 135] on link "Instructivos" at bounding box center [109, 134] width 218 height 42
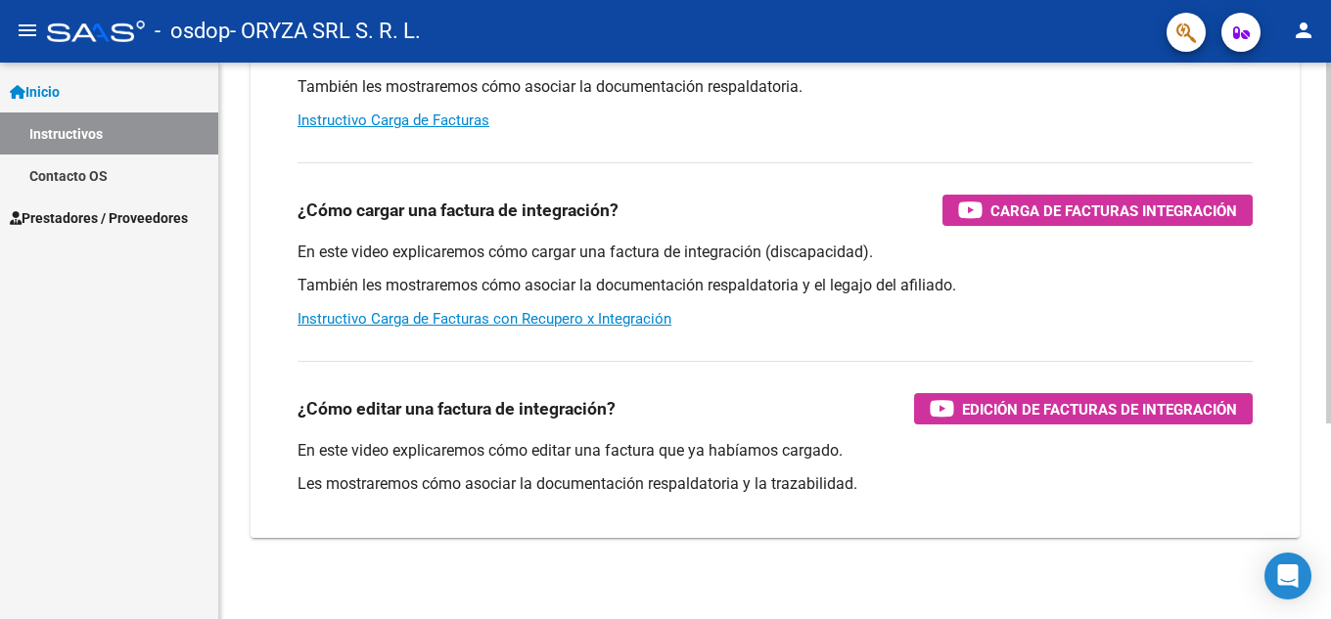
scroll to position [294, 0]
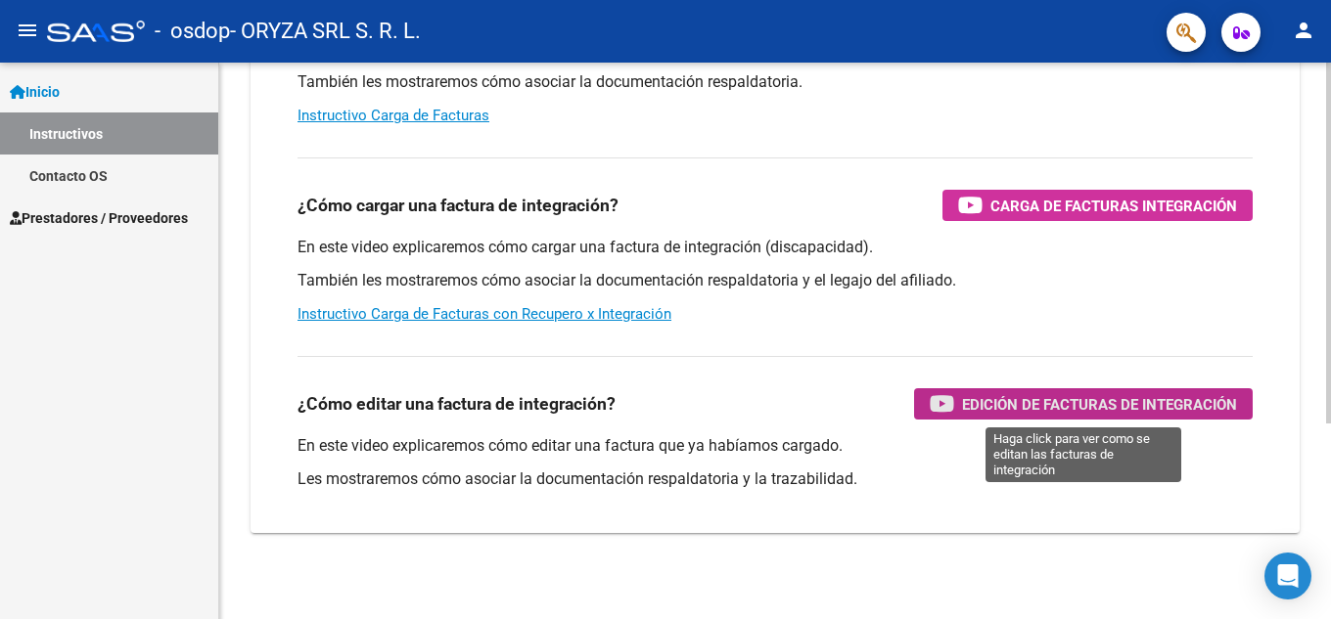
click at [973, 408] on span "Edición de Facturas de integración" at bounding box center [1099, 404] width 275 height 24
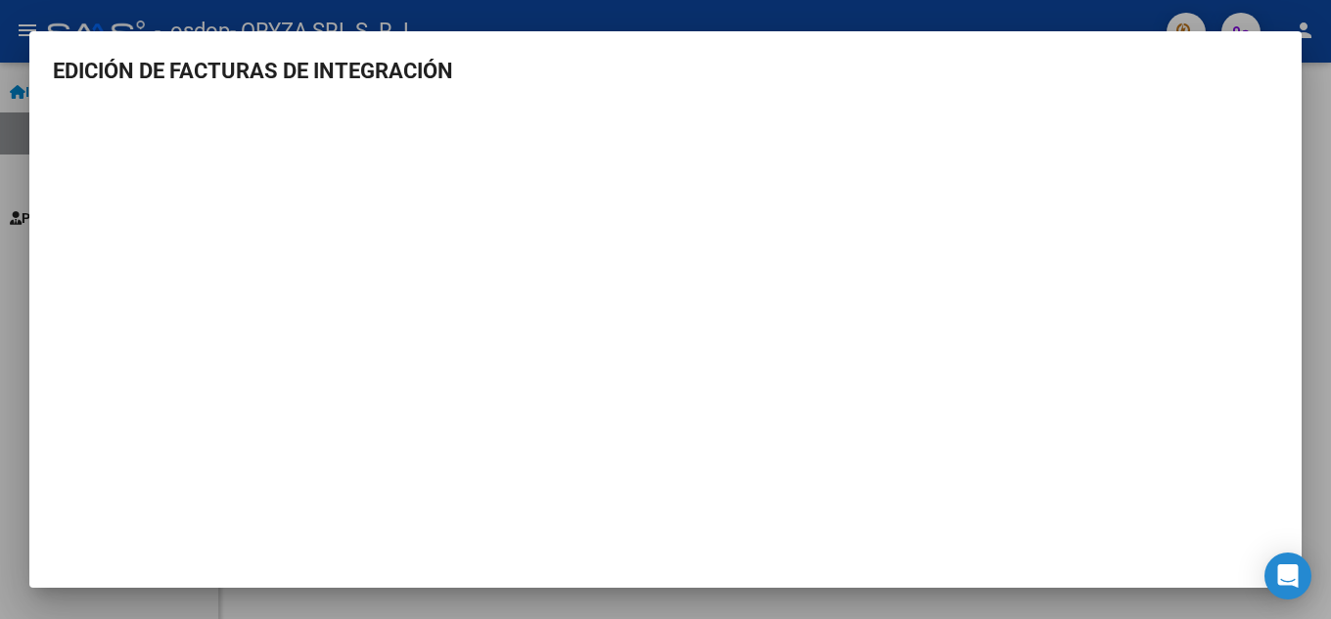
click at [799, 62] on h3 "EDICIÓN DE FACTURAS DE INTEGRACIÓN" at bounding box center [665, 71] width 1225 height 32
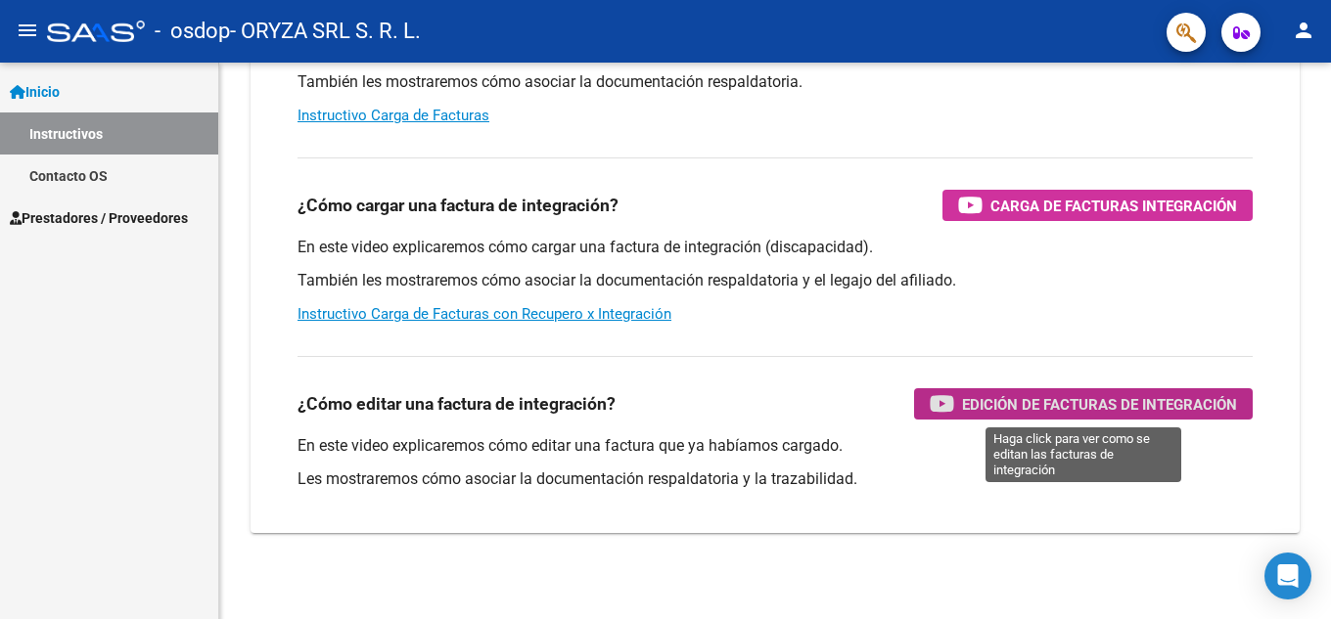
click at [46, 81] on span "Inicio" at bounding box center [35, 92] width 50 height 22
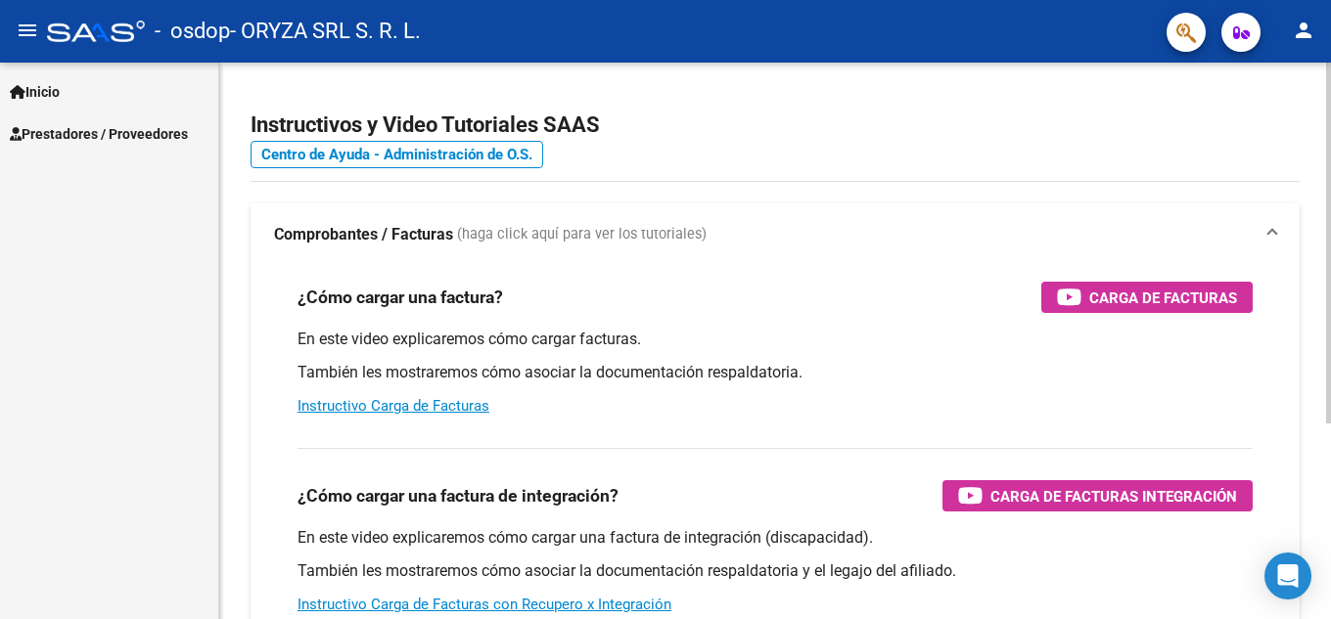
scroll to position [0, 0]
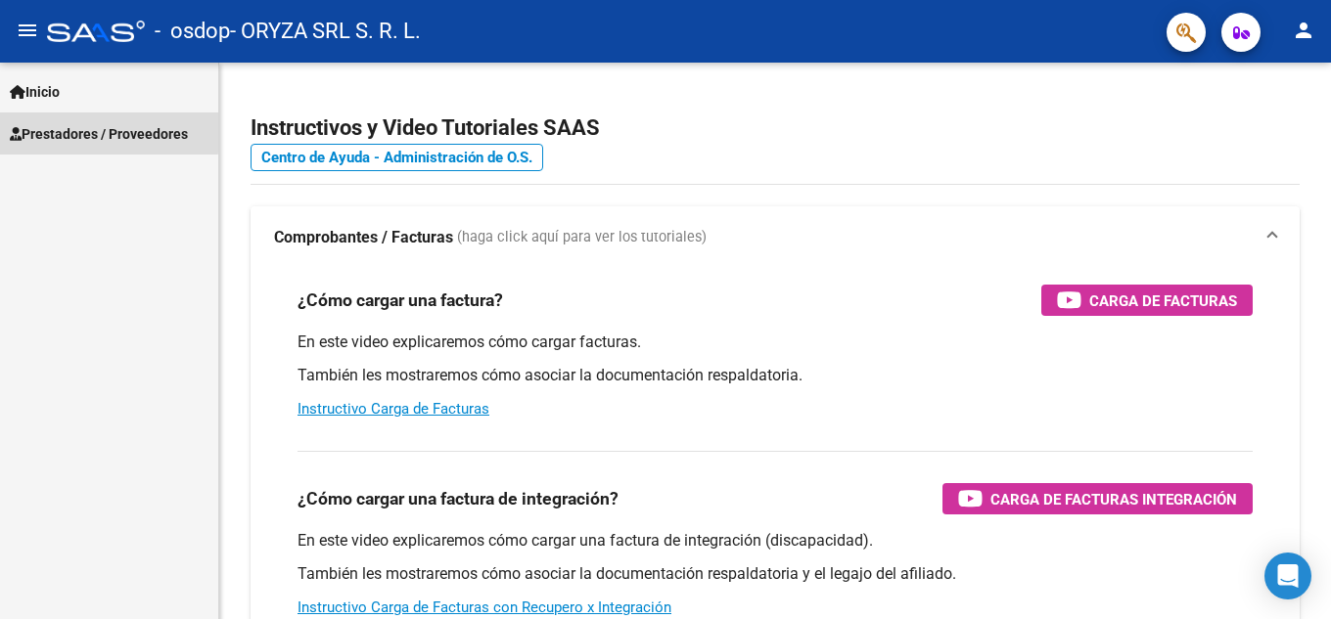
click at [50, 121] on link "Prestadores / Proveedores" at bounding box center [109, 134] width 218 height 42
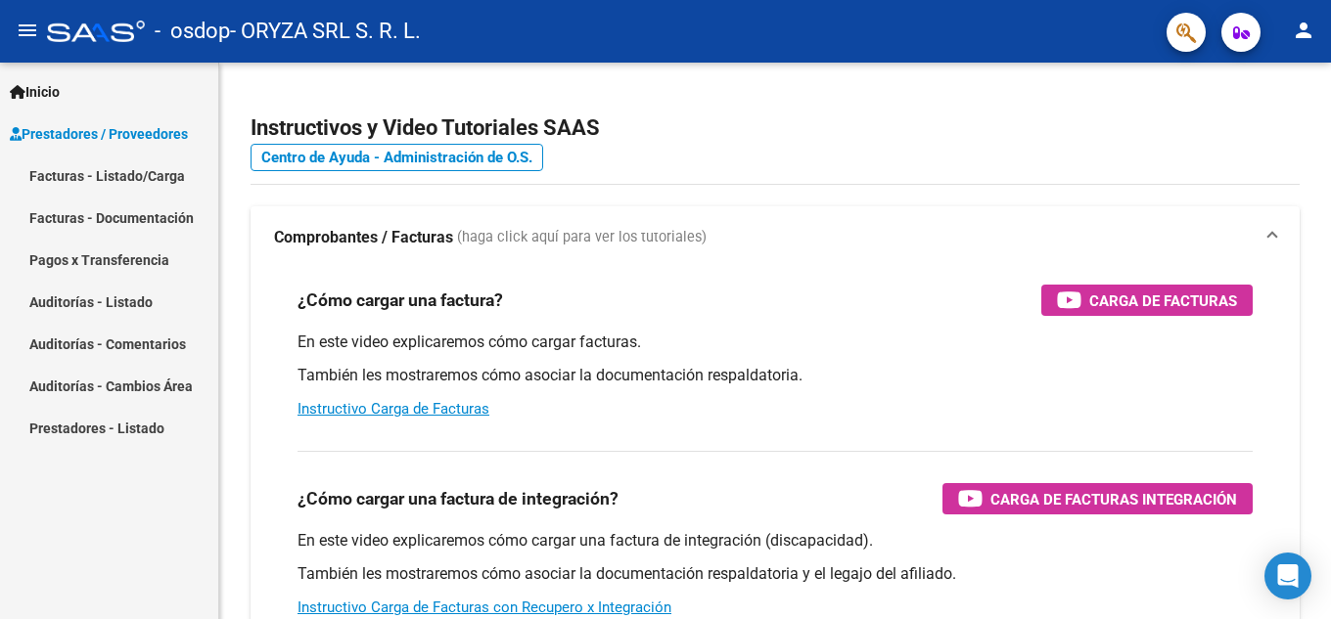
click at [116, 211] on link "Facturas - Documentación" at bounding box center [109, 218] width 218 height 42
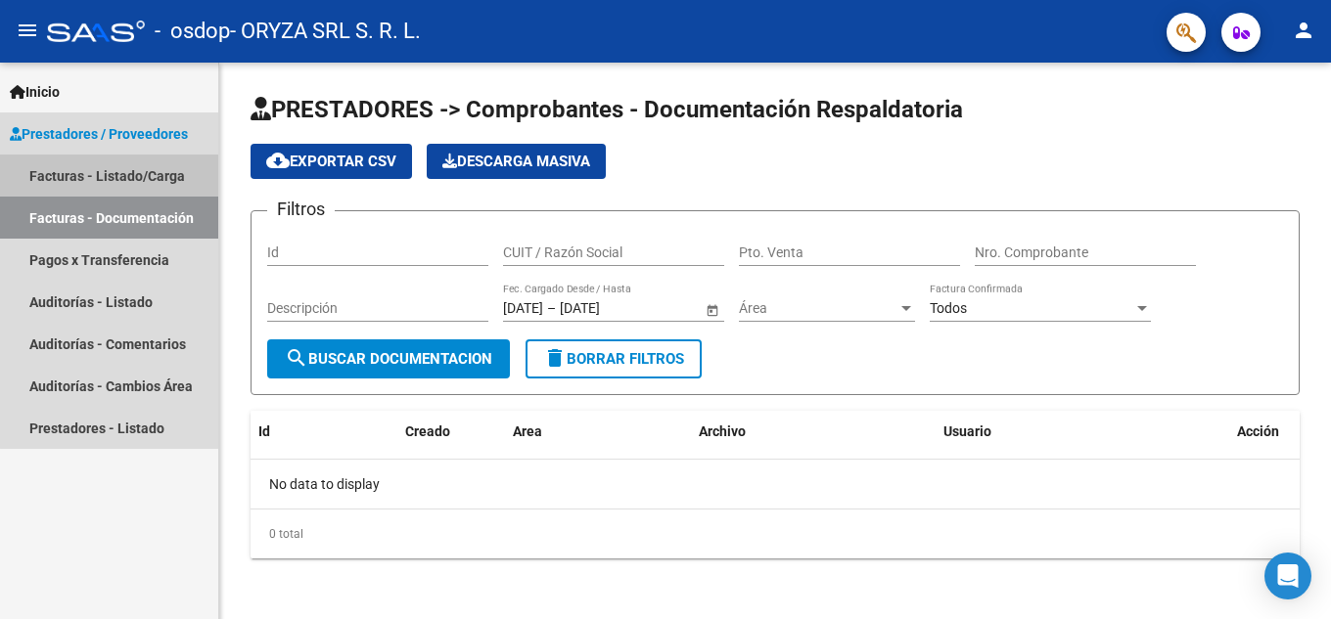
click at [128, 162] on link "Facturas - Listado/Carga" at bounding box center [109, 176] width 218 height 42
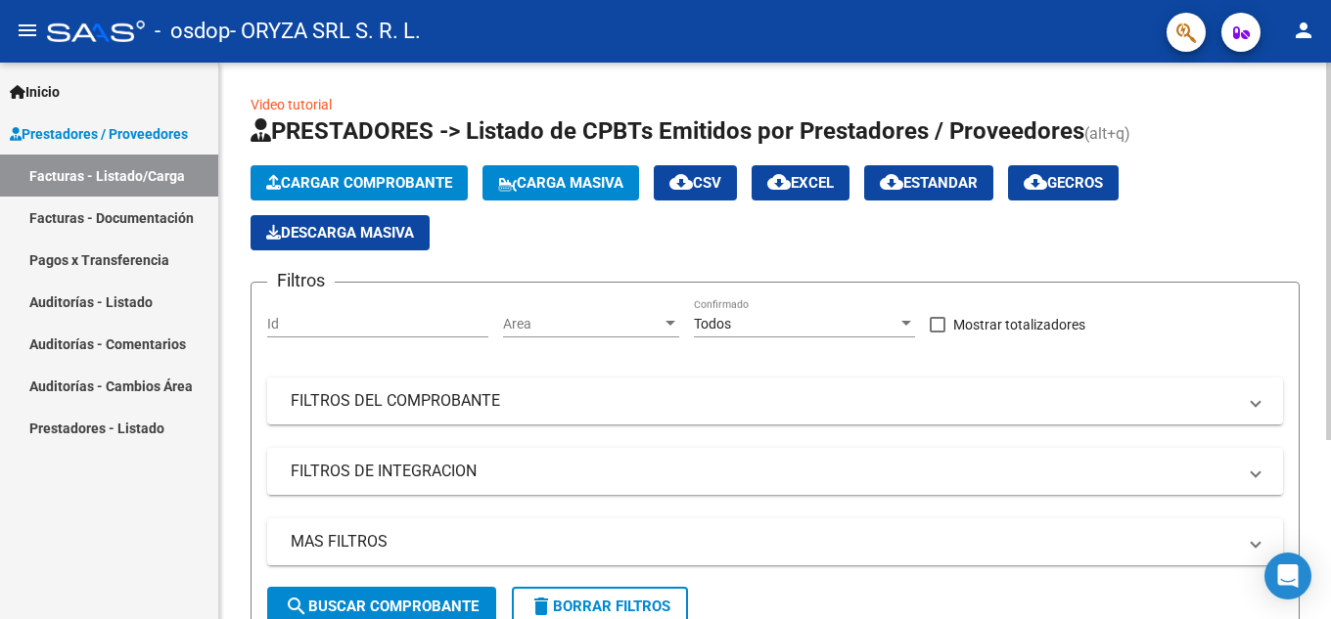
click at [402, 176] on span "Cargar Comprobante" at bounding box center [359, 183] width 186 height 18
click at [172, 132] on span "Prestadores / Proveedores" at bounding box center [99, 134] width 178 height 22
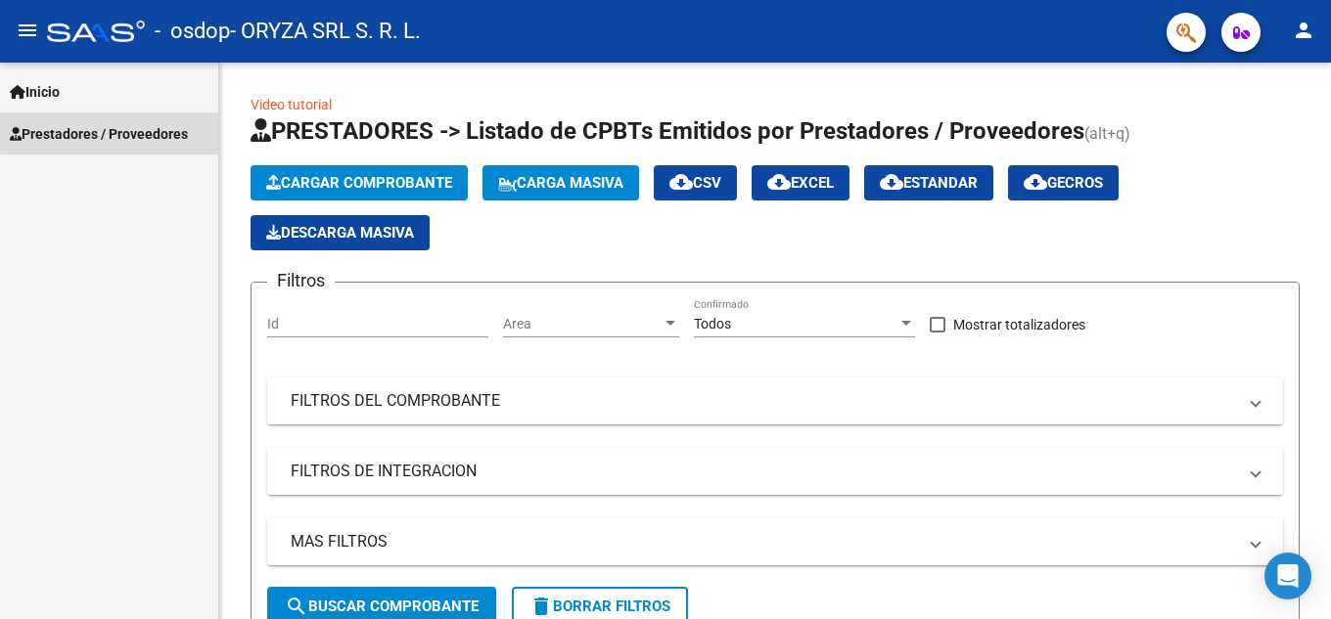
click at [172, 132] on span "Prestadores / Proveedores" at bounding box center [99, 134] width 178 height 22
